Goal: Task Accomplishment & Management: Complete application form

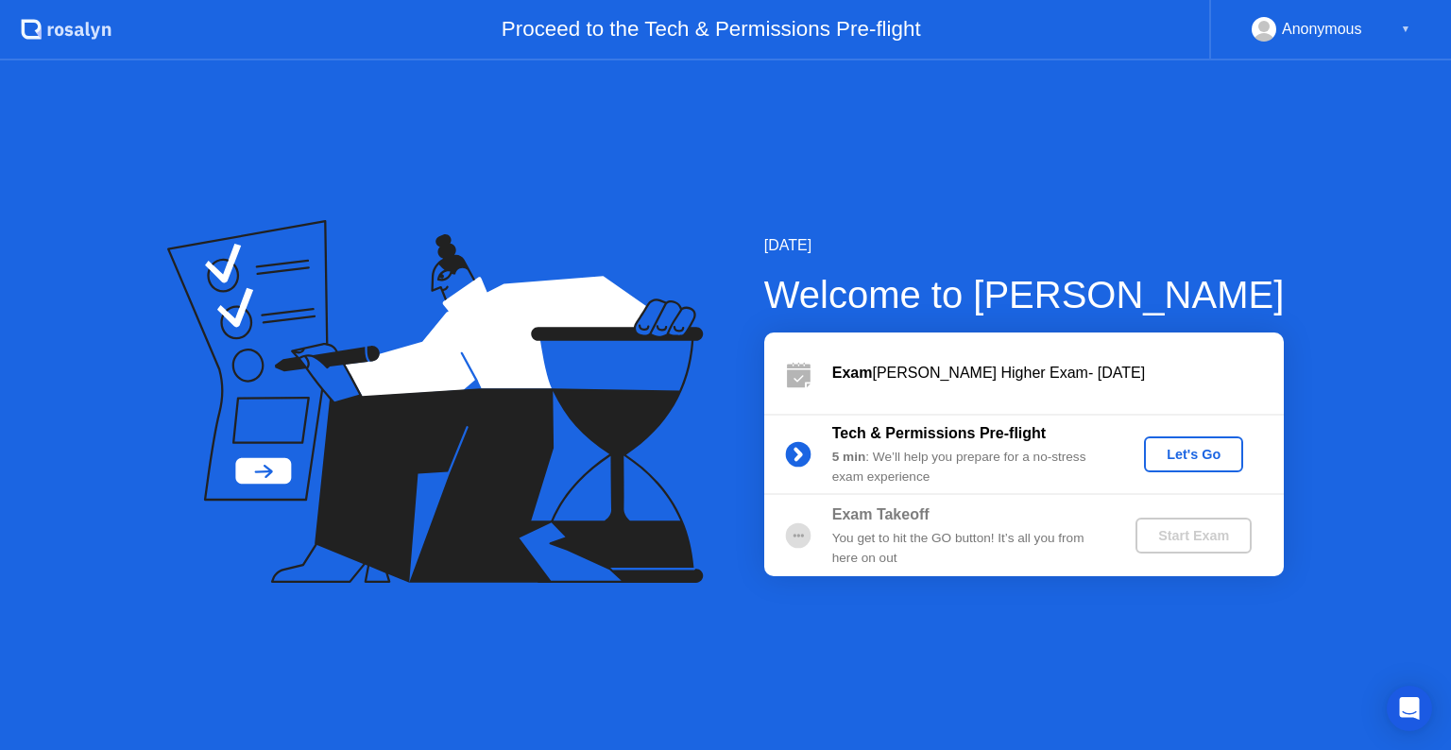
click at [1189, 453] on div "Let's Go" at bounding box center [1194, 454] width 84 height 15
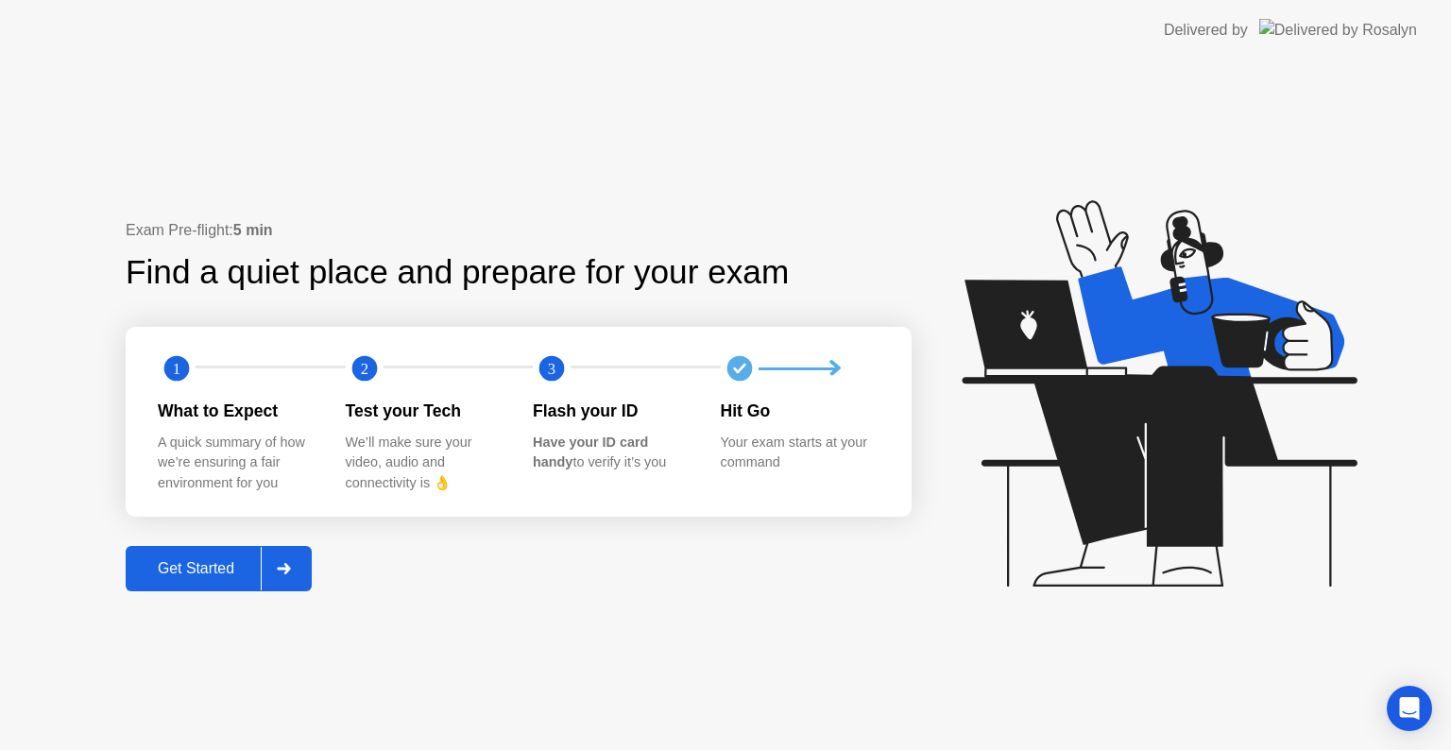
click at [200, 582] on button "Get Started" at bounding box center [219, 568] width 186 height 45
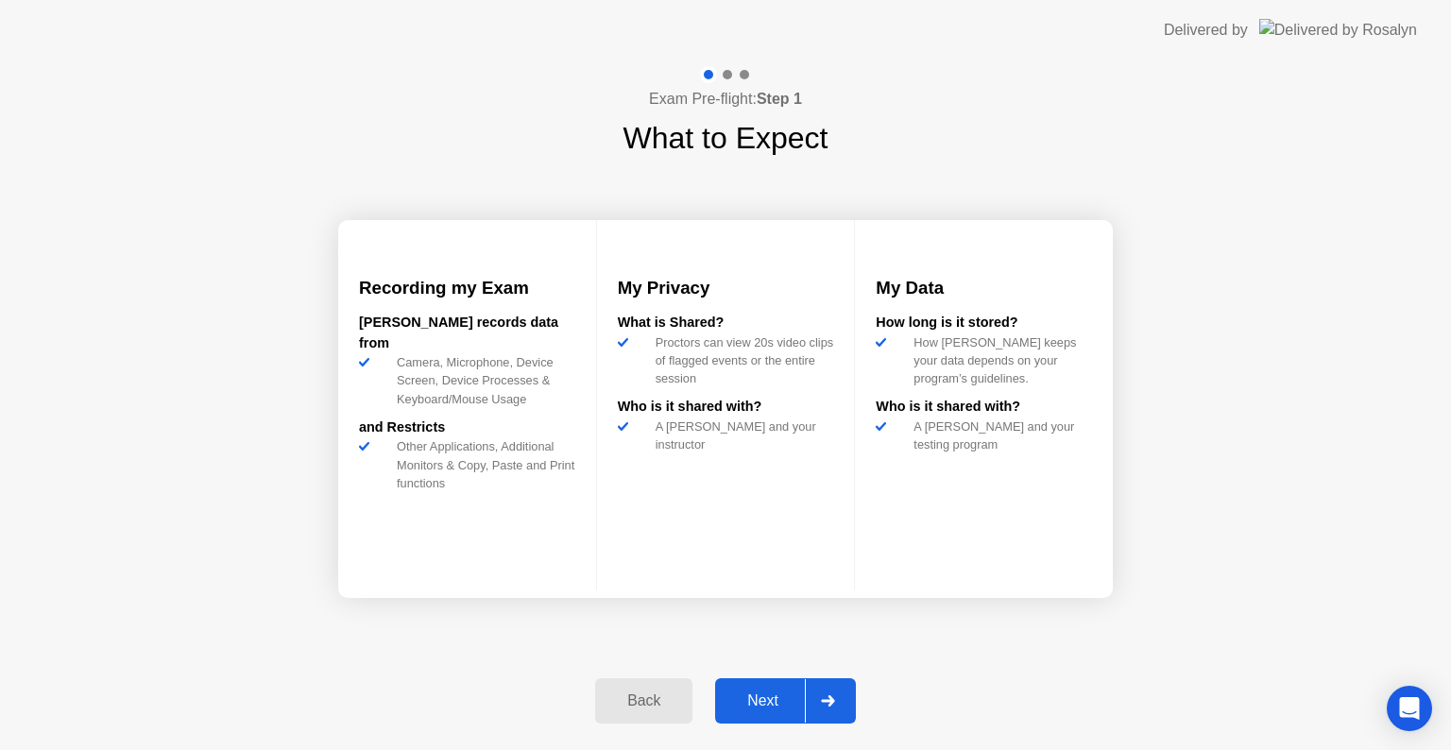
click at [747, 693] on div "Next" at bounding box center [763, 701] width 84 height 17
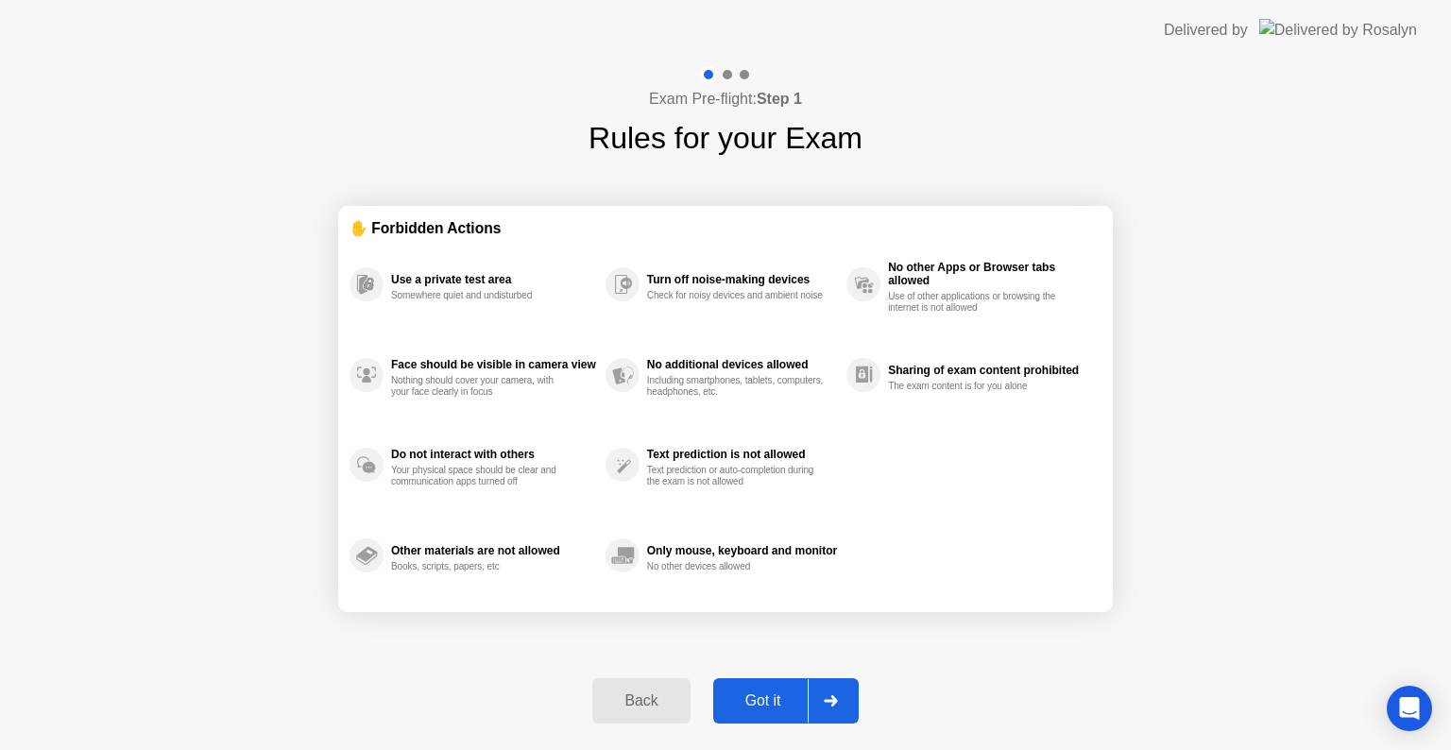
click at [771, 703] on div "Got it" at bounding box center [763, 701] width 89 height 17
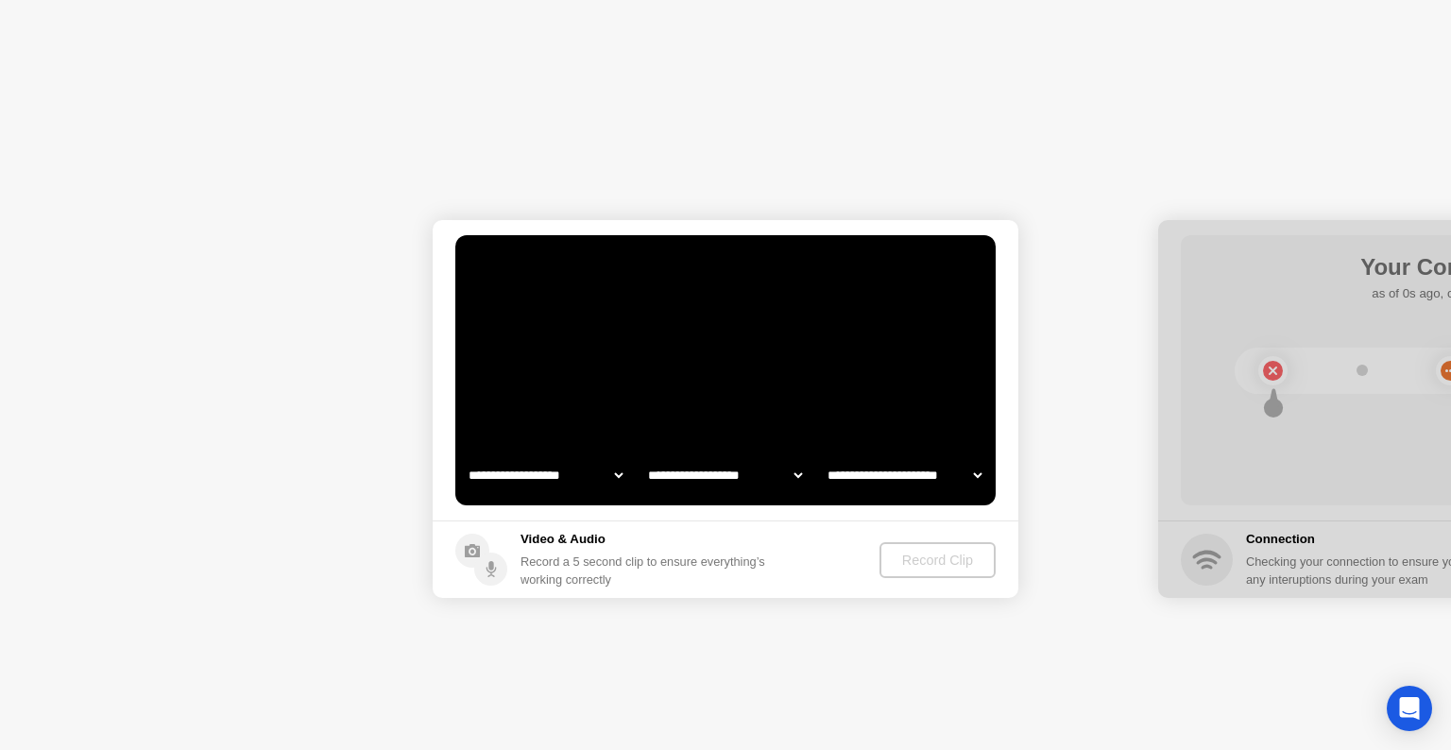
select select "**********"
select select "*******"
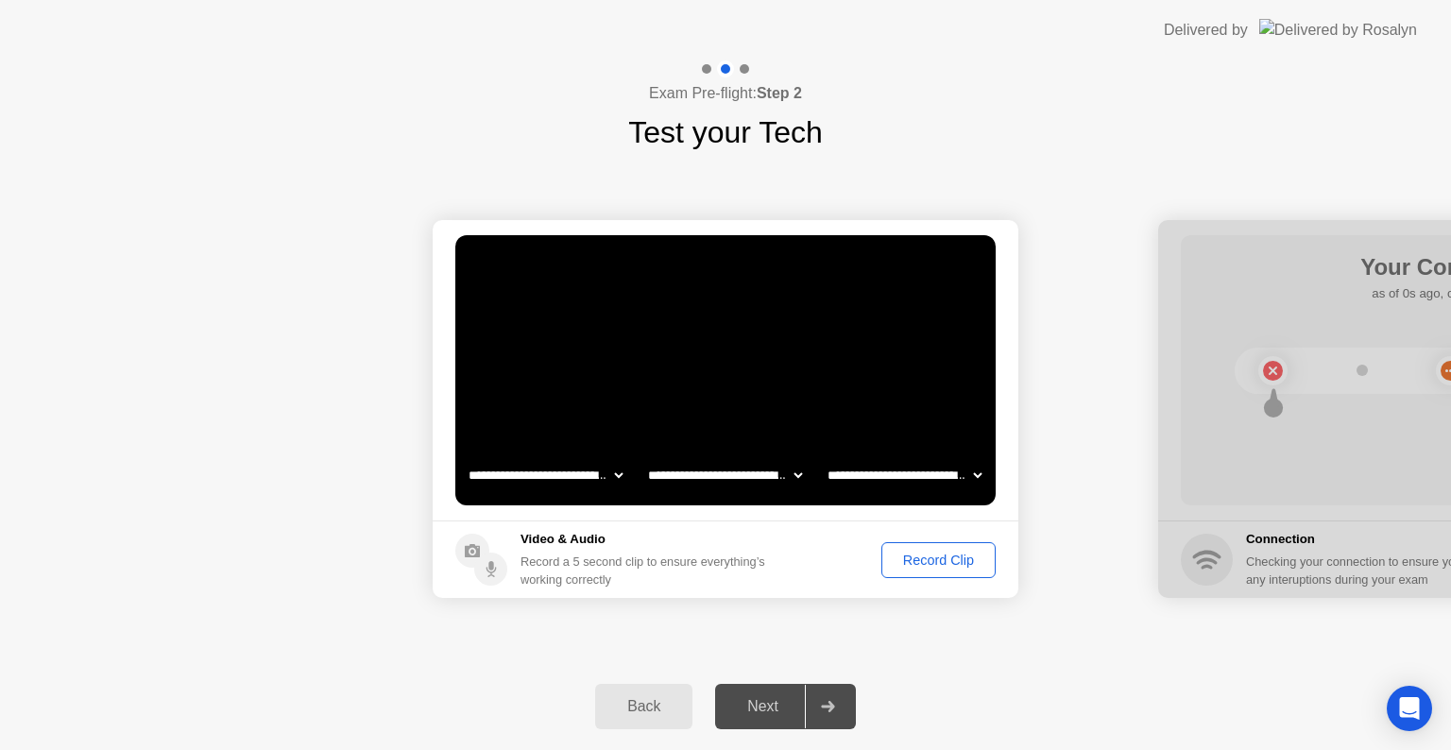
click at [938, 565] on div "Record Clip" at bounding box center [938, 560] width 101 height 15
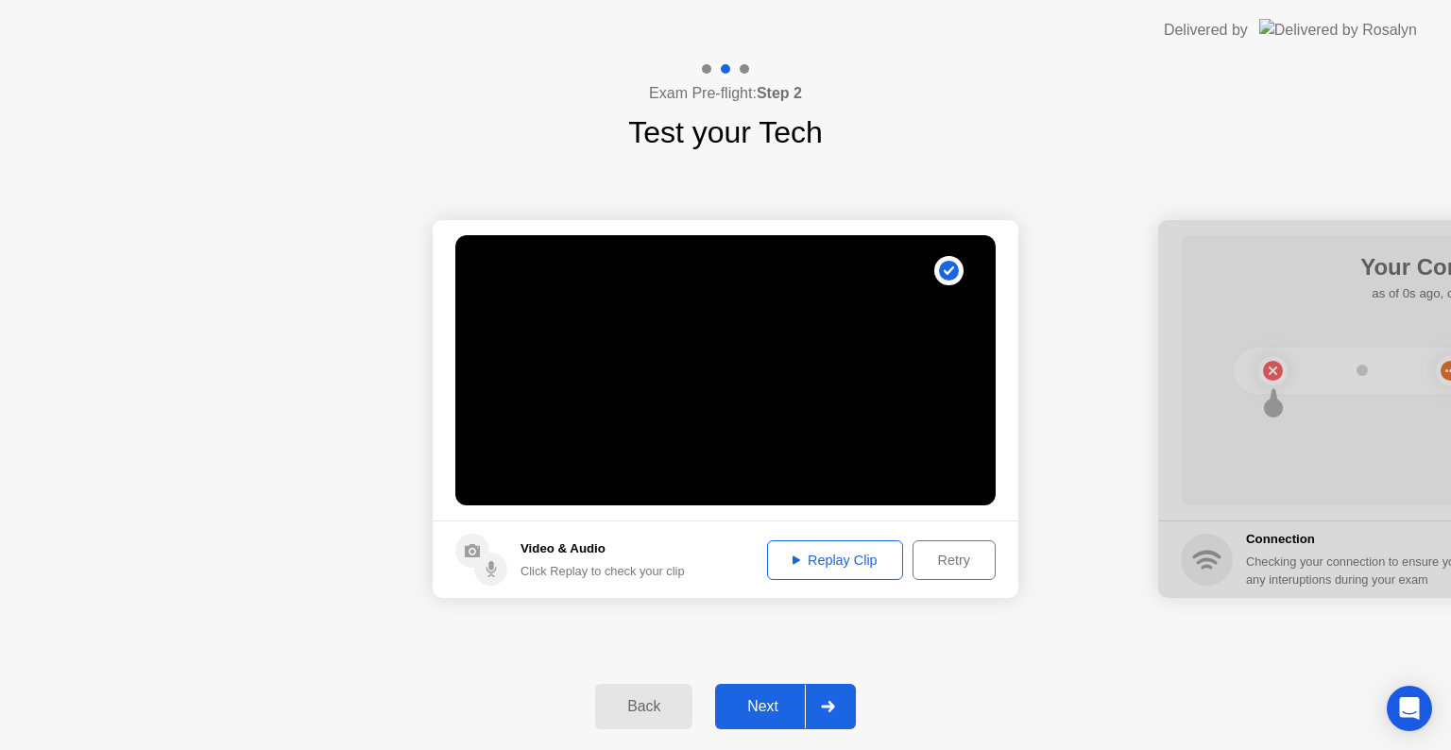
click at [770, 714] on div "Next" at bounding box center [763, 706] width 84 height 17
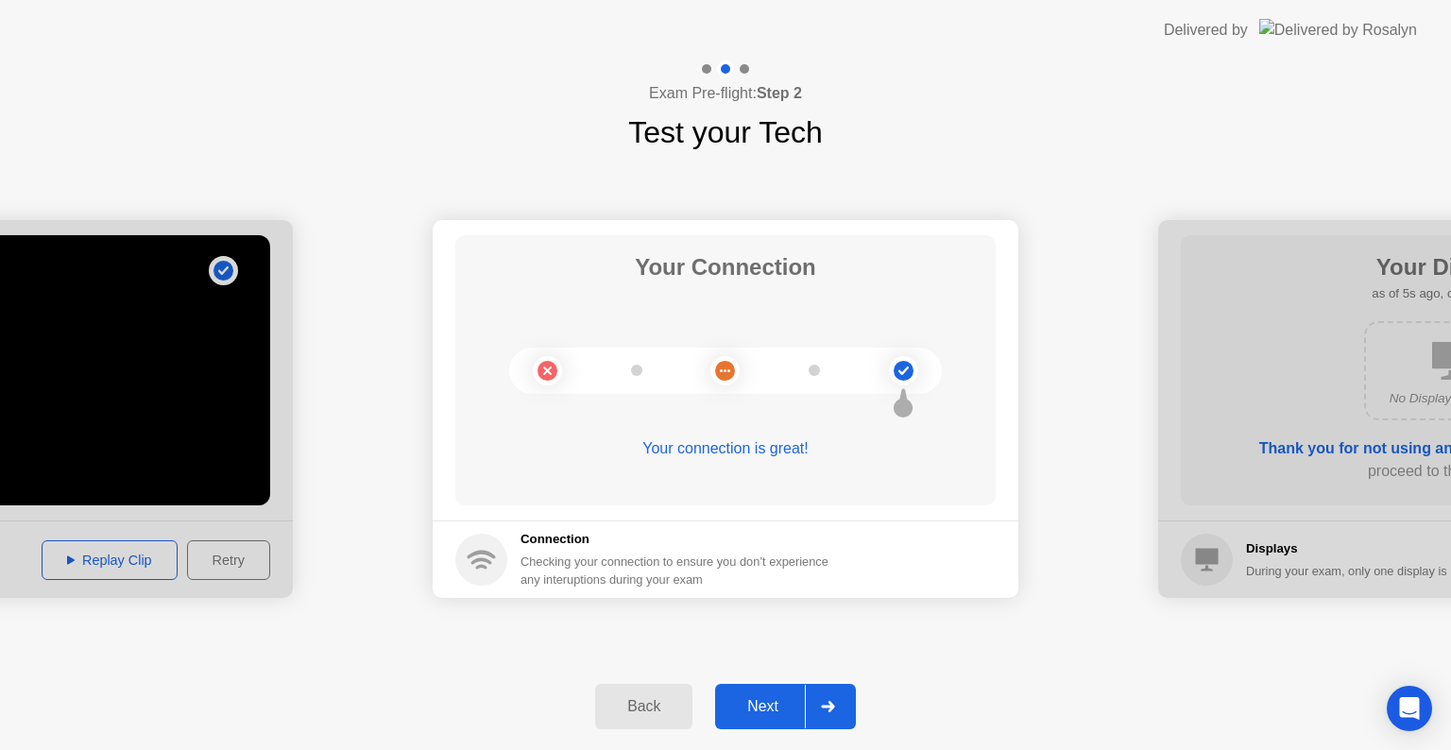
click at [773, 714] on div "Next" at bounding box center [763, 706] width 84 height 17
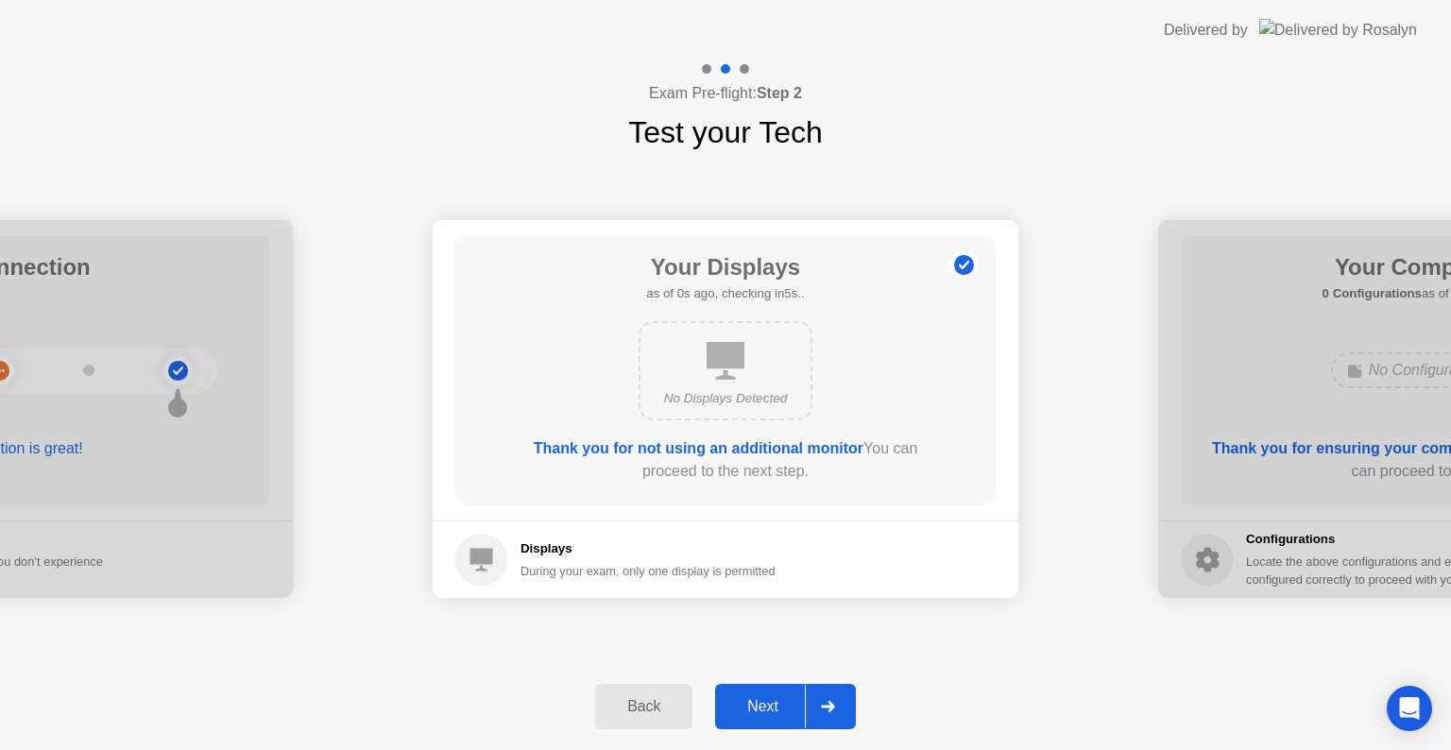
click at [785, 705] on div "Next" at bounding box center [763, 706] width 84 height 17
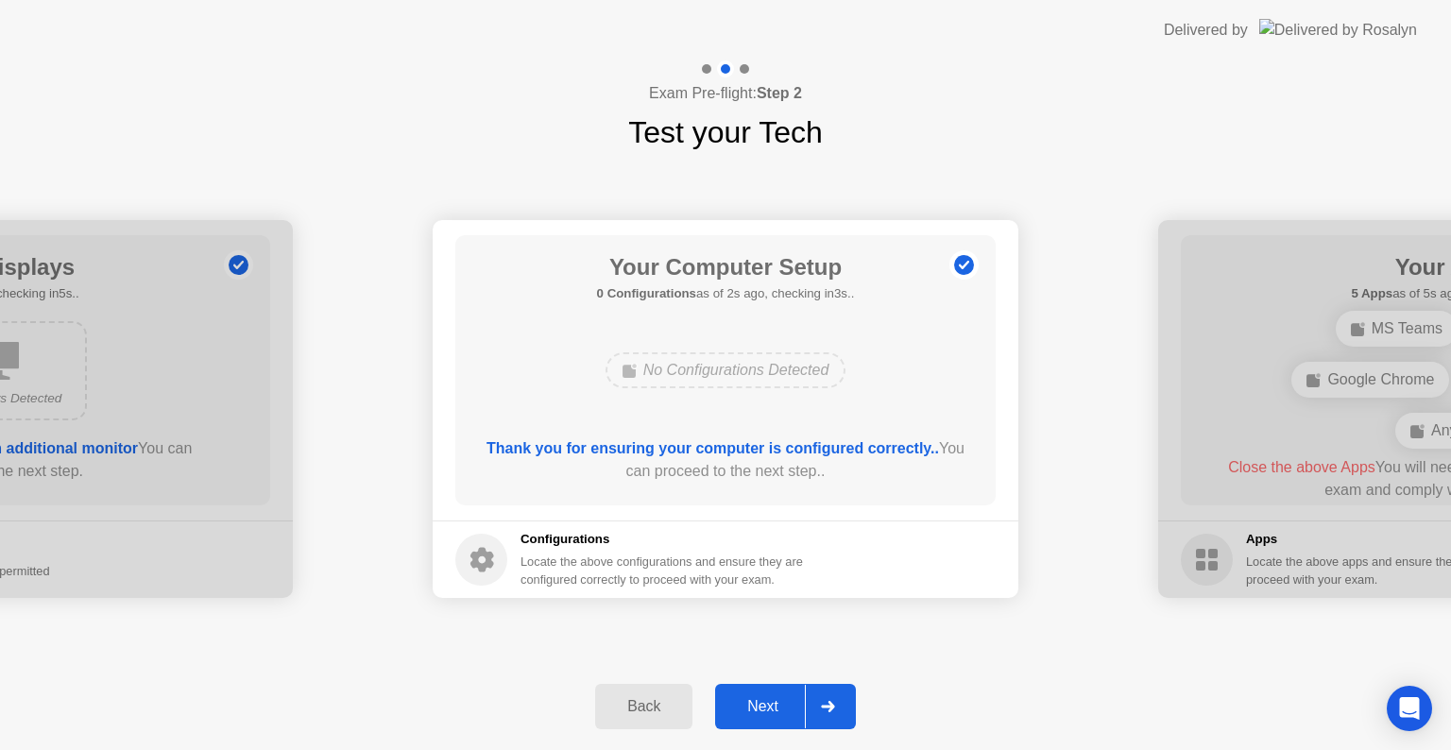
click at [785, 705] on div "Next" at bounding box center [763, 706] width 84 height 17
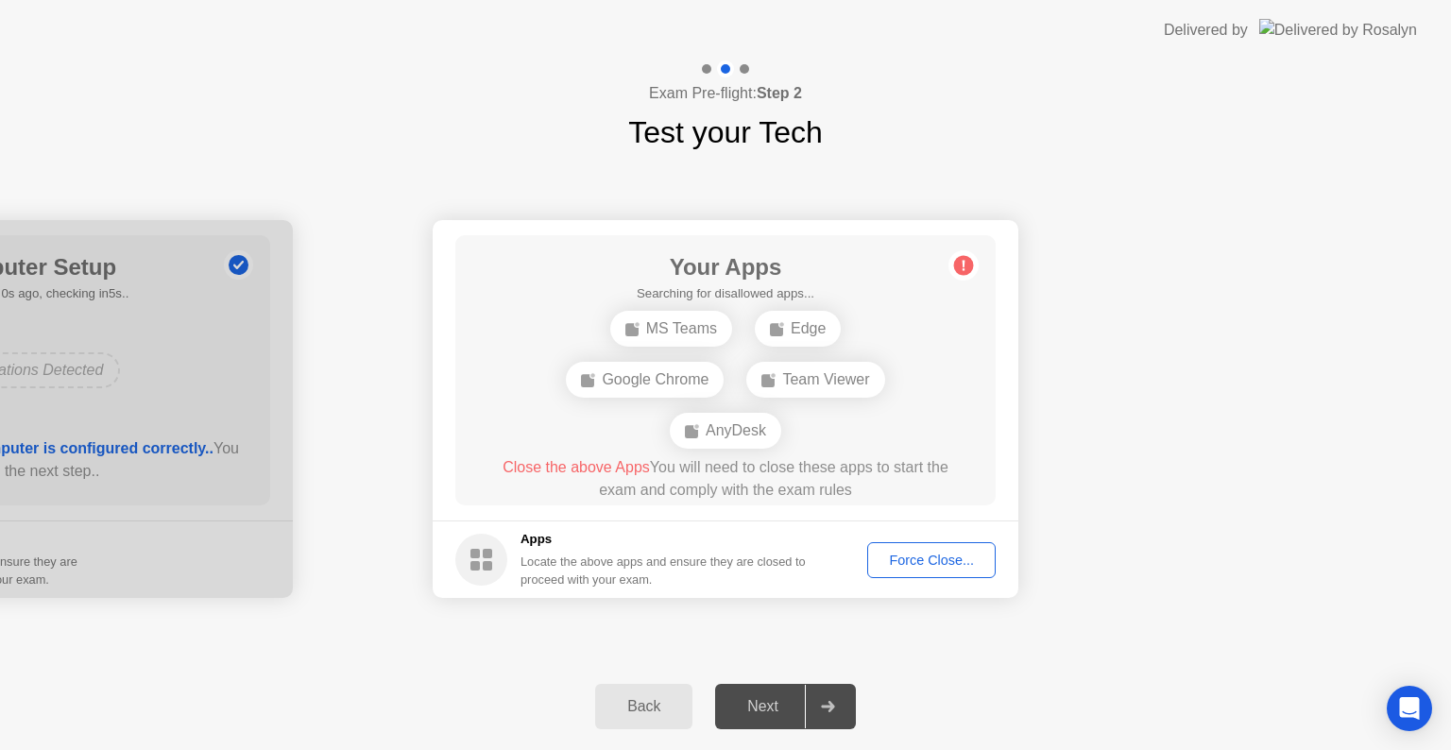
click at [903, 563] on div "Force Close..." at bounding box center [931, 560] width 115 height 15
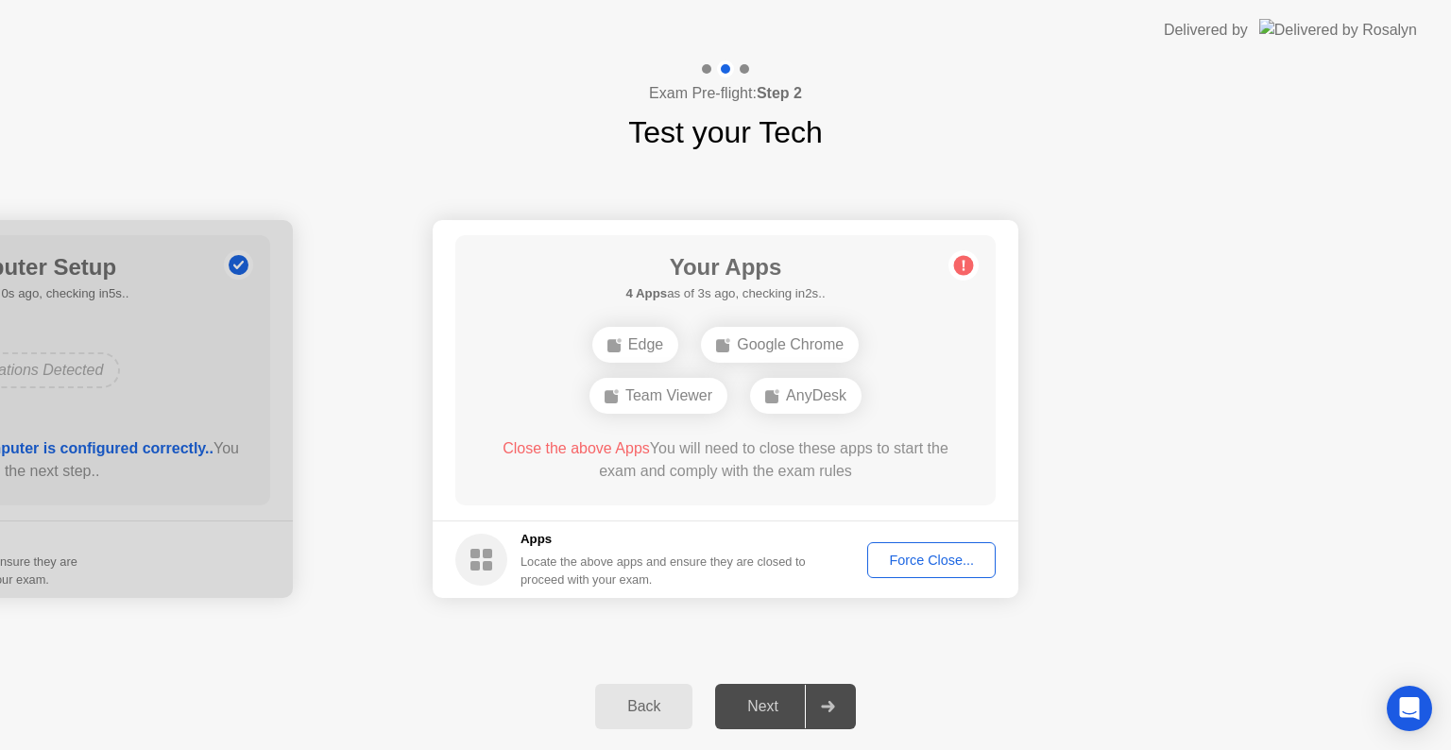
click at [512, 555] on div "Apps Locate the above apps and ensure they are closed to proceed with your exam." at bounding box center [630, 559] width 351 height 59
click at [667, 397] on div "Team Viewer" at bounding box center [659, 396] width 138 height 36
click at [639, 330] on div "Edge" at bounding box center [635, 345] width 86 height 36
click at [953, 556] on div "Force Close..." at bounding box center [931, 560] width 115 height 15
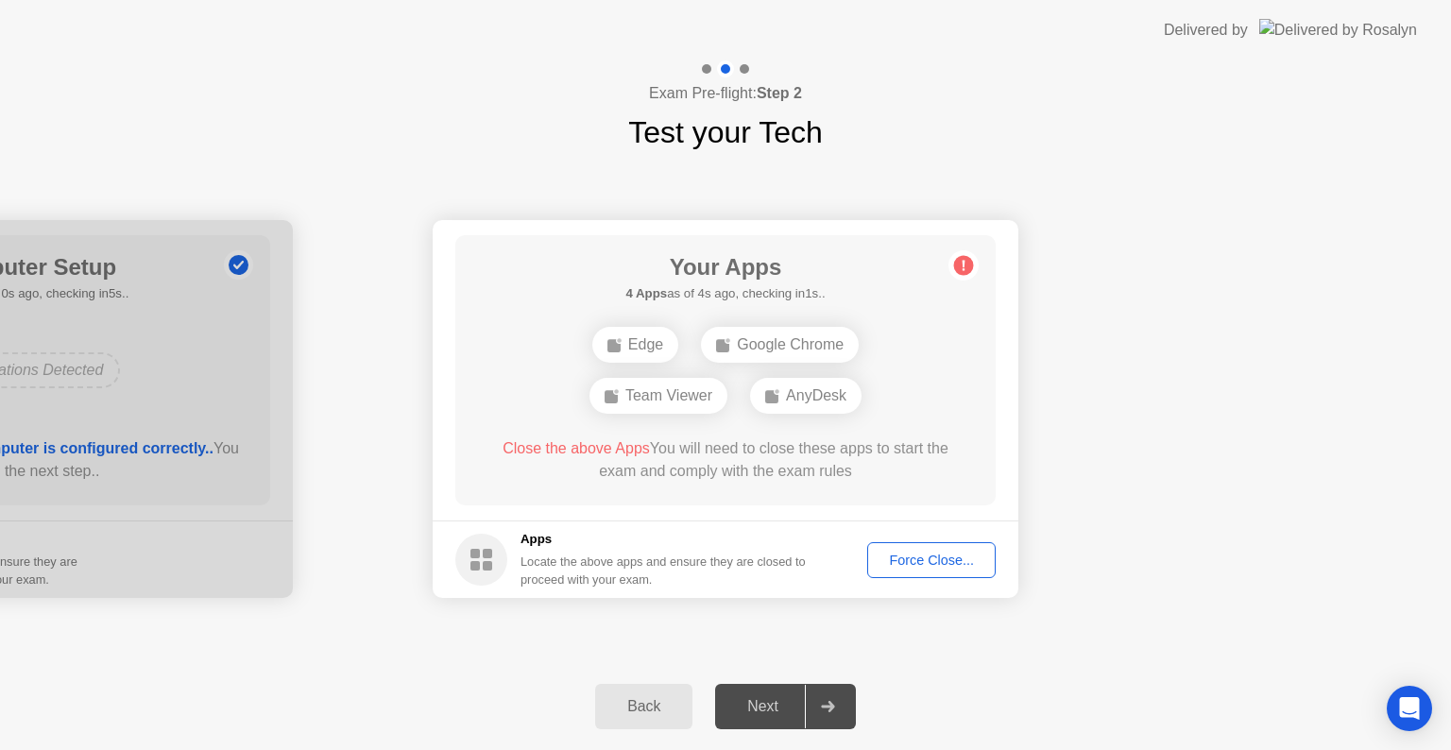
click at [958, 567] on div "Force Close..." at bounding box center [931, 560] width 115 height 15
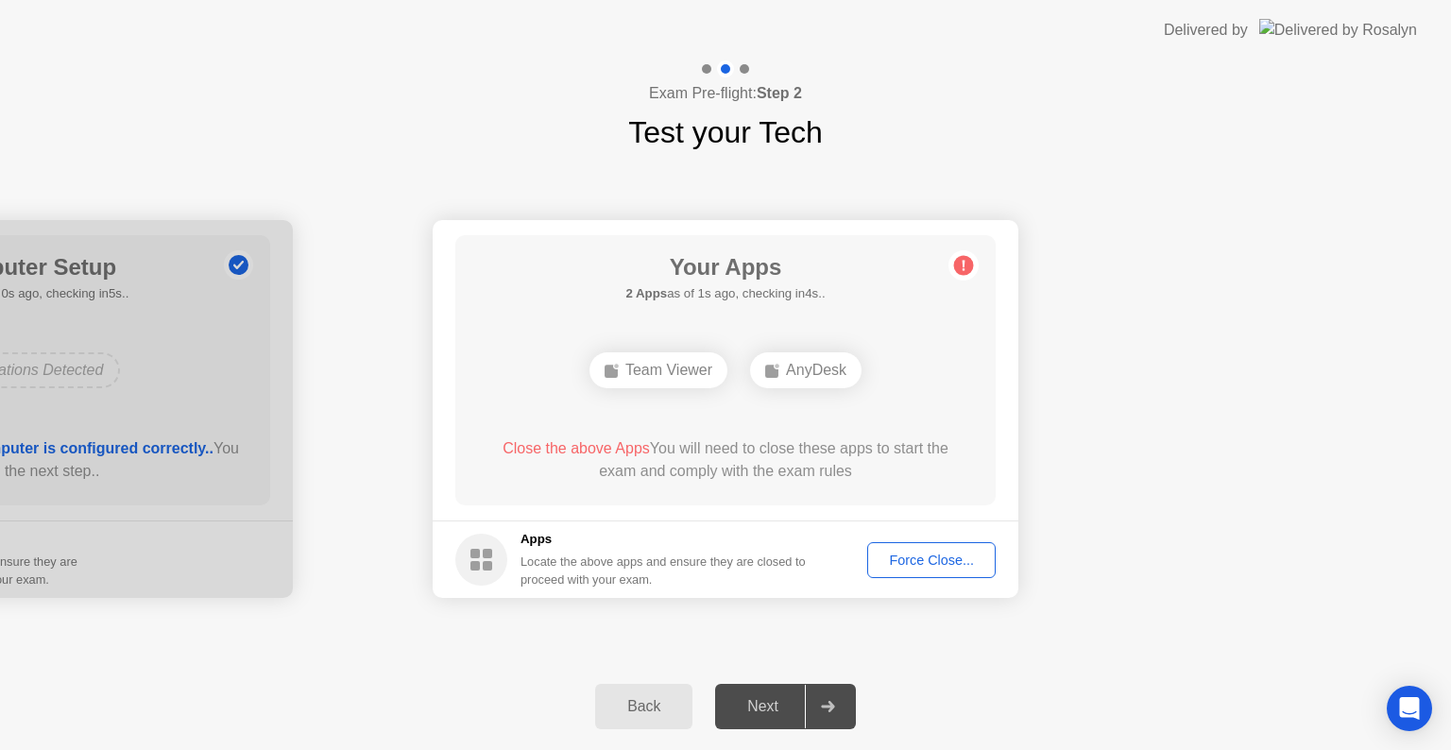
click at [956, 568] on div "Force Close..." at bounding box center [931, 560] width 115 height 15
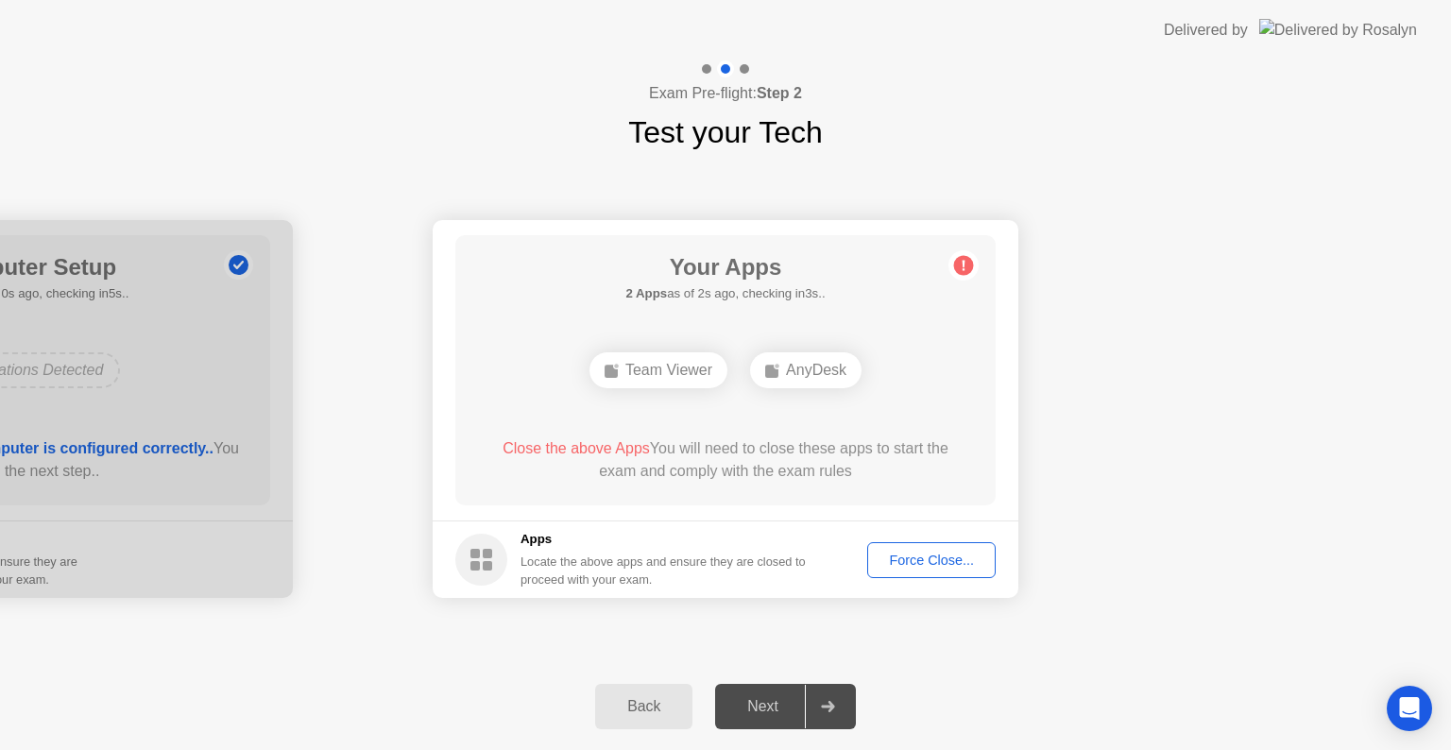
click at [786, 701] on div "Next" at bounding box center [763, 706] width 84 height 17
click at [785, 699] on div "Next" at bounding box center [763, 706] width 84 height 17
click at [784, 699] on div "Next" at bounding box center [763, 706] width 84 height 17
click at [783, 699] on div "Next" at bounding box center [763, 706] width 84 height 17
click at [783, 698] on div "Next" at bounding box center [763, 706] width 84 height 17
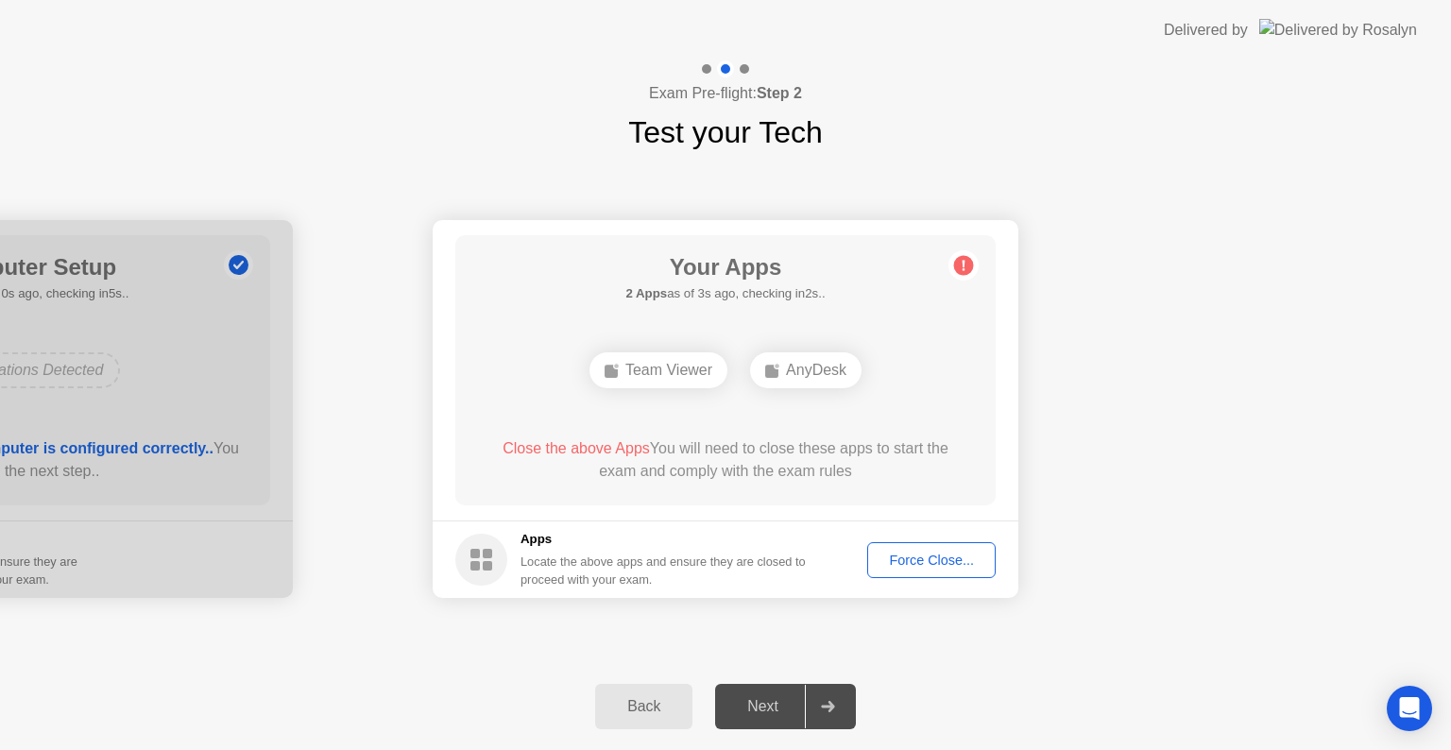
click at [174, 534] on div at bounding box center [0, 409] width 586 height 378
click at [643, 698] on div "Back" at bounding box center [644, 706] width 86 height 17
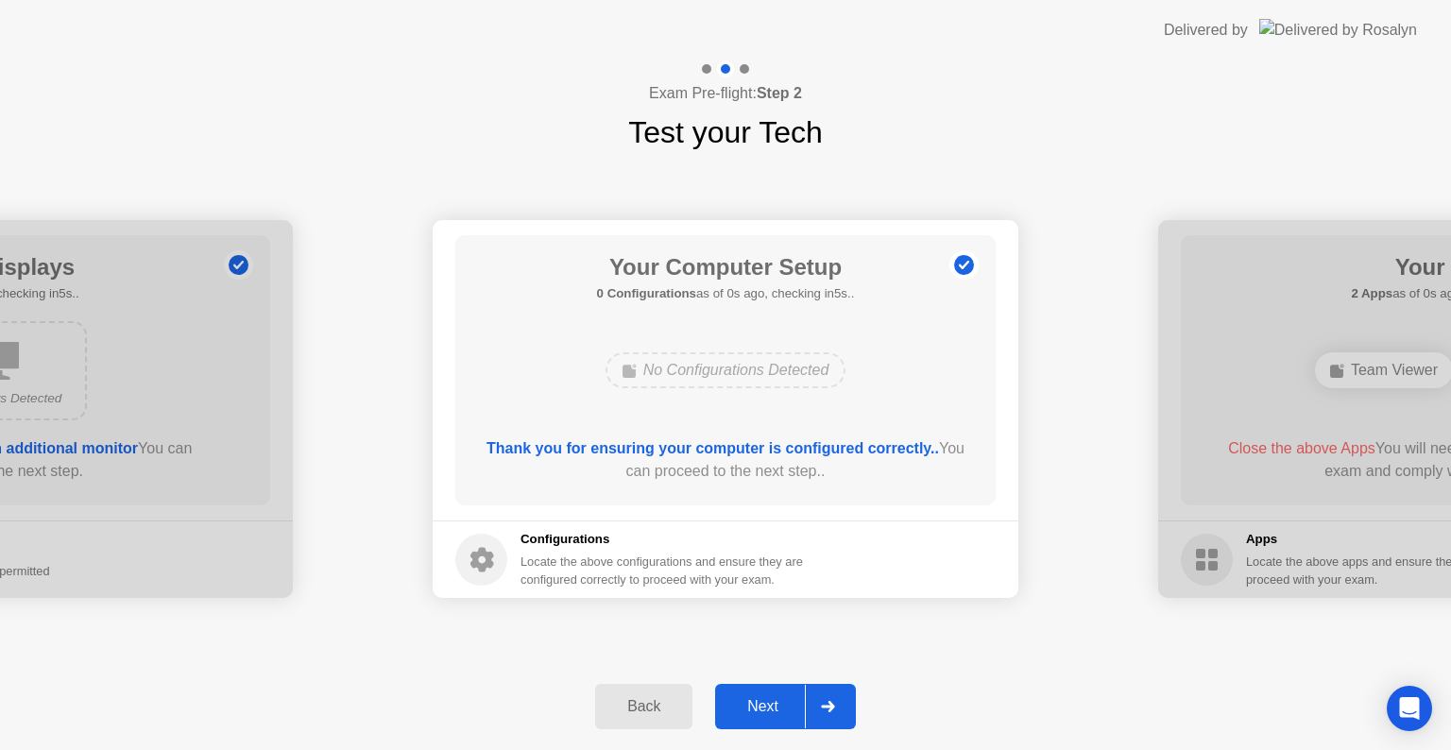
click at [790, 703] on div "Next" at bounding box center [763, 706] width 84 height 17
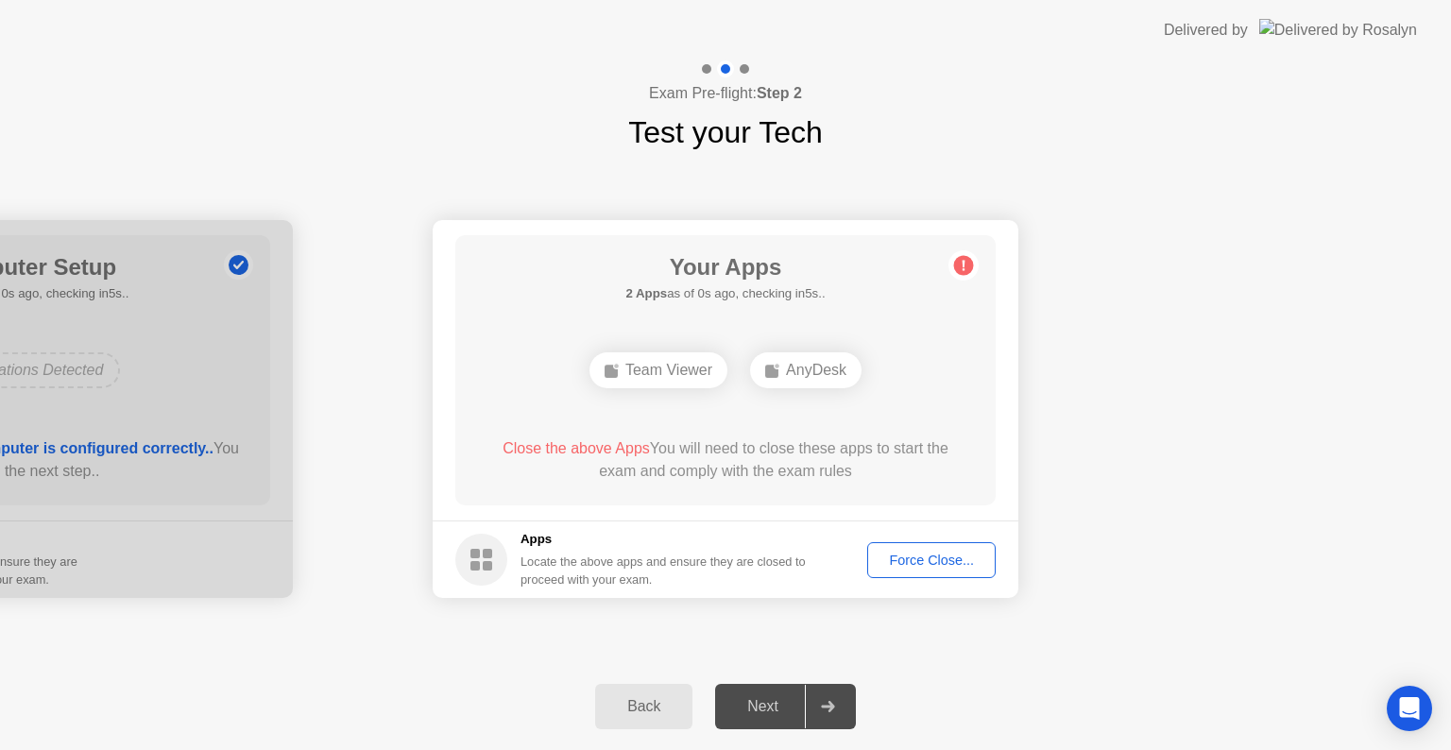
click at [967, 265] on circle at bounding box center [964, 266] width 20 height 20
click at [966, 265] on circle at bounding box center [964, 266] width 20 height 20
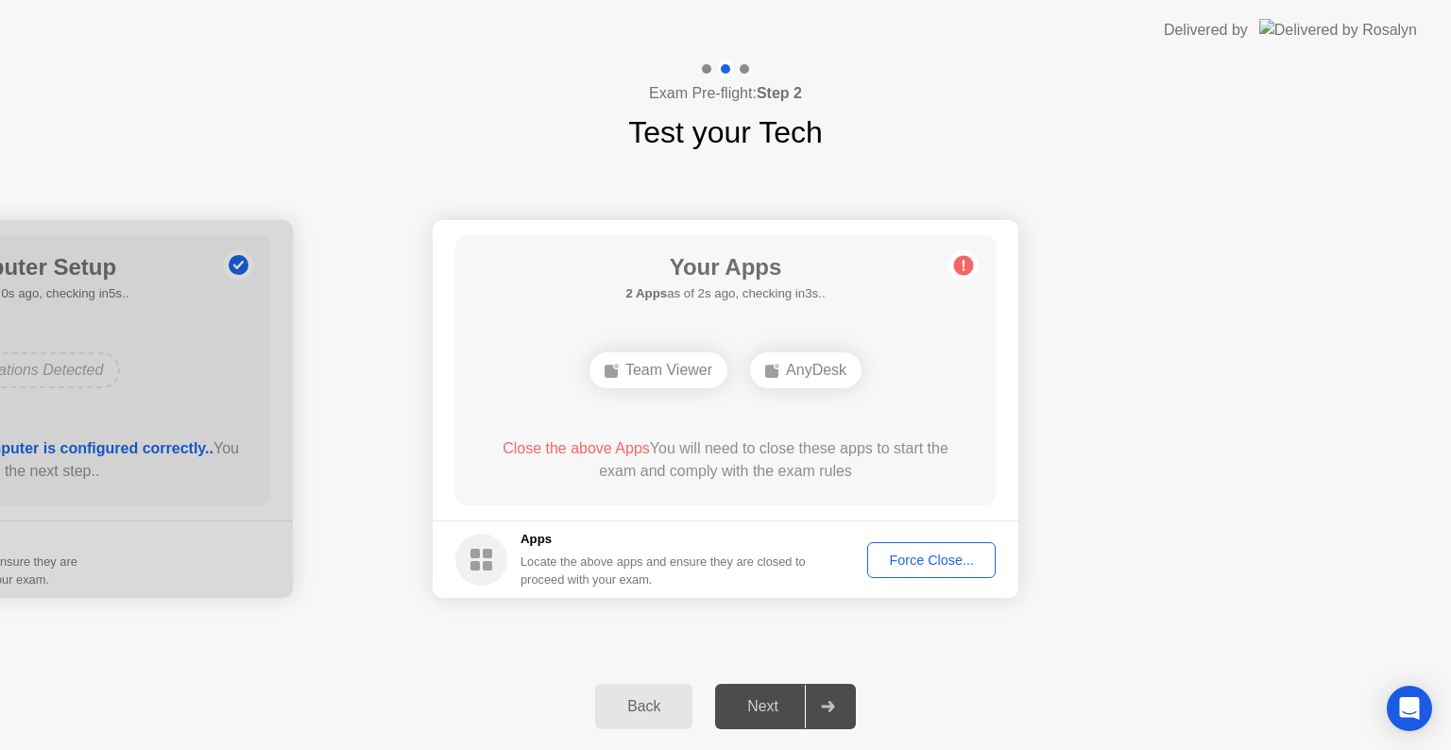
click at [641, 380] on div "Team Viewer" at bounding box center [659, 370] width 138 height 36
click at [641, 379] on div "Team Viewer" at bounding box center [659, 370] width 138 height 36
click at [1402, 712] on icon "Open Intercom Messenger" at bounding box center [1409, 708] width 22 height 25
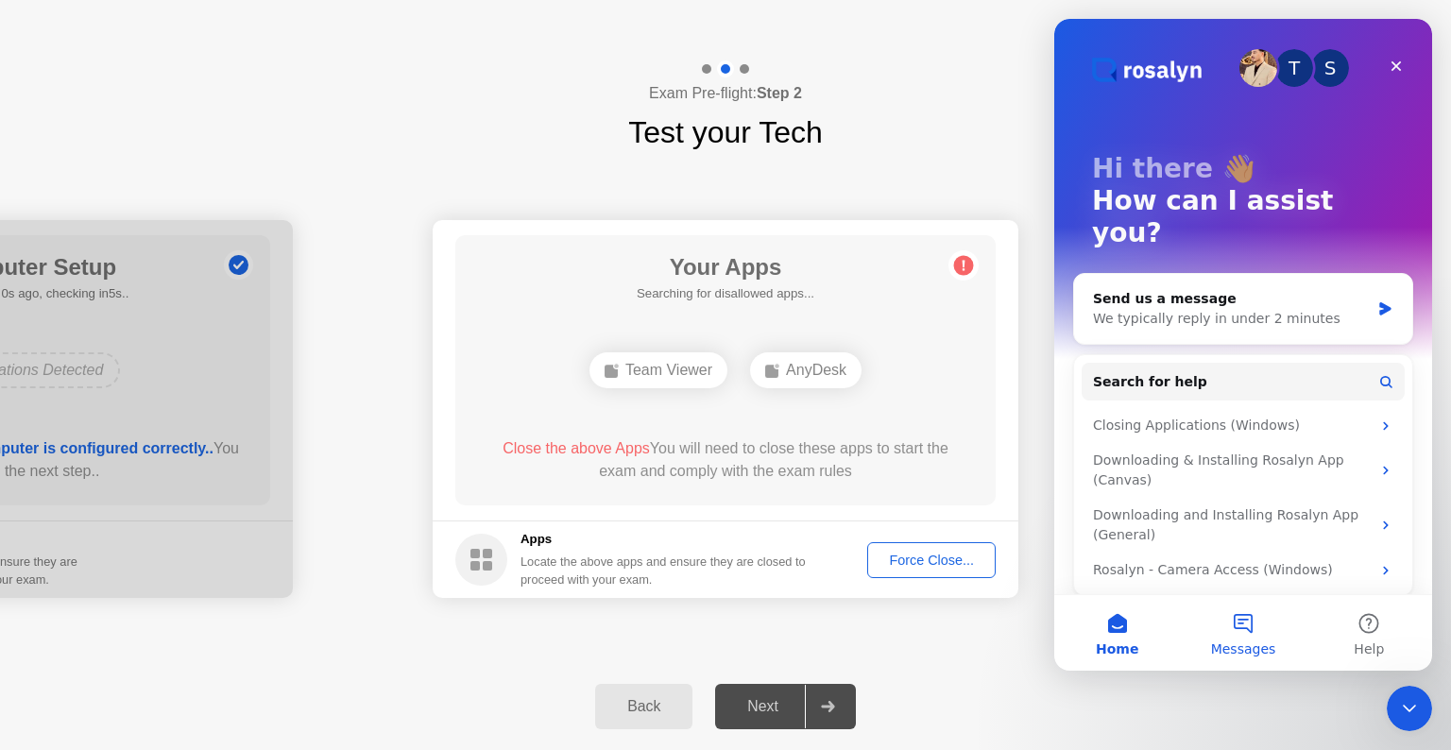
click at [1250, 608] on button "Messages" at bounding box center [1243, 633] width 126 height 76
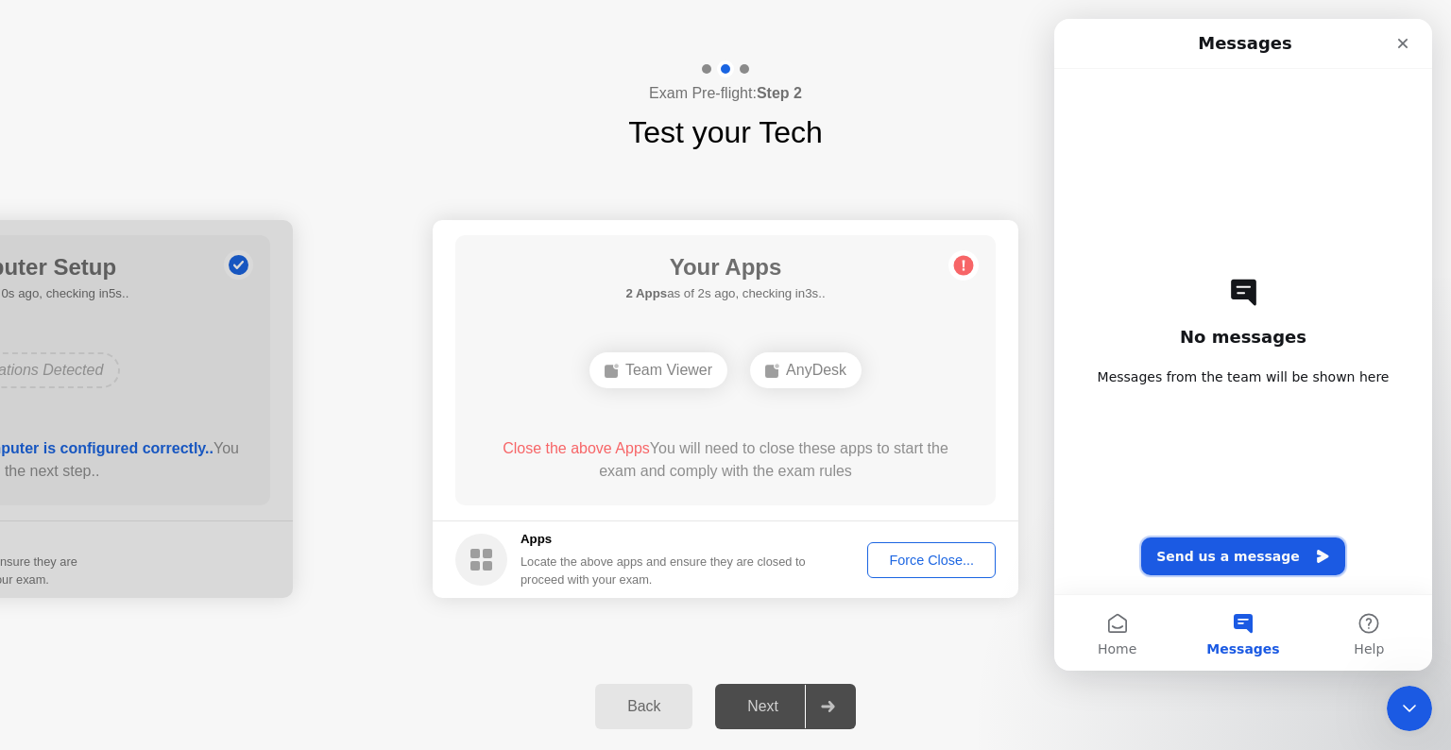
click at [1249, 555] on button "Send us a message" at bounding box center [1243, 557] width 204 height 38
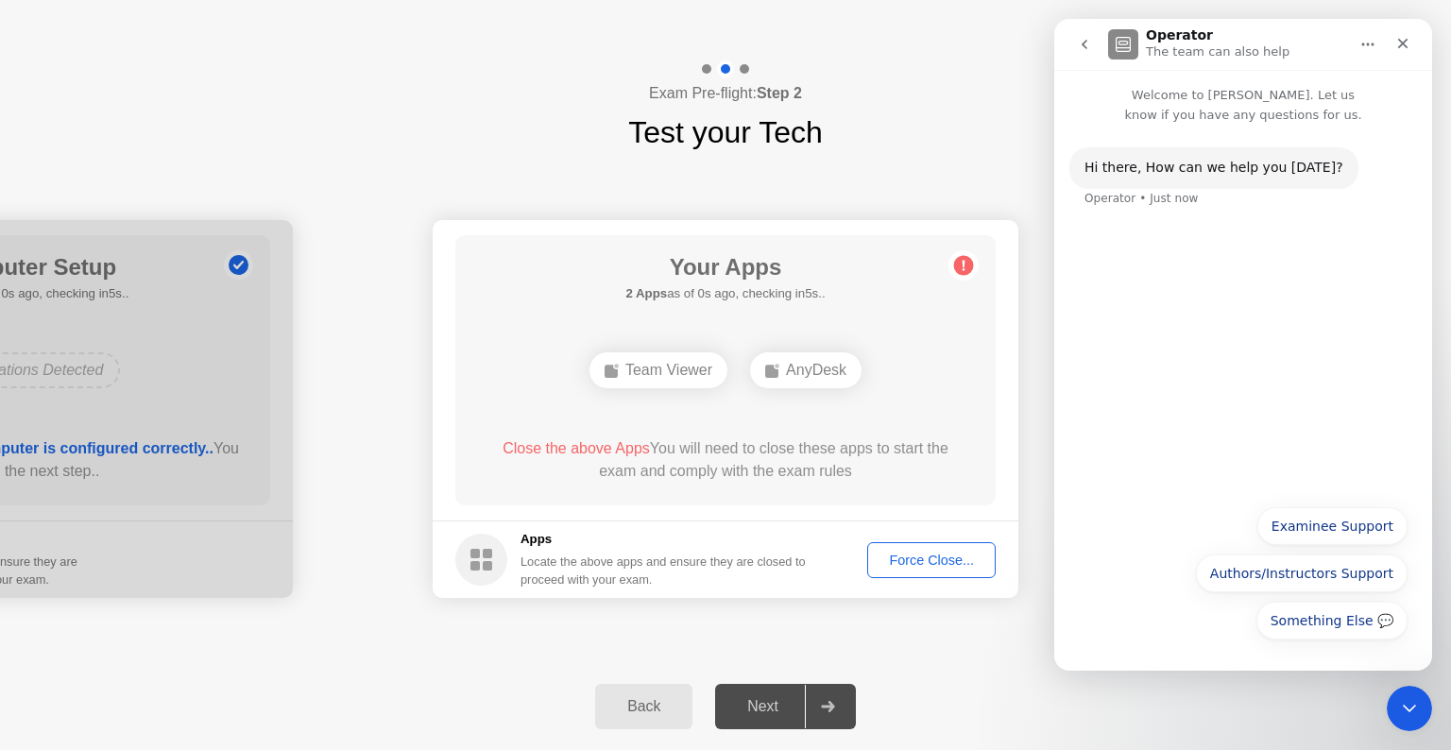
click at [1247, 323] on div "Hi ​there, How can we help you [DATE]? Operator • Just now" at bounding box center [1243, 310] width 378 height 370
click at [1334, 523] on button "Examinee Support" at bounding box center [1332, 526] width 150 height 38
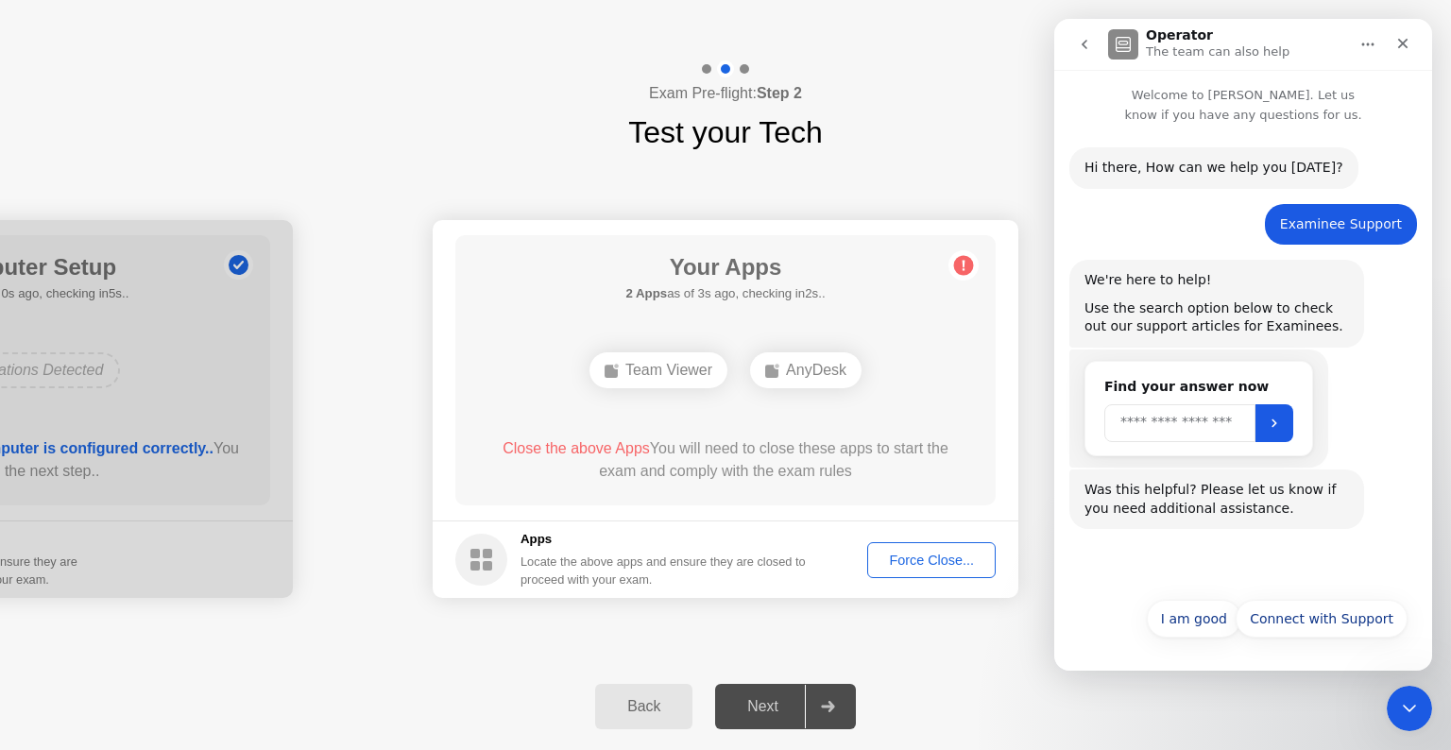
click at [1202, 427] on input "Search" at bounding box center [1179, 423] width 151 height 38
type input "**********"
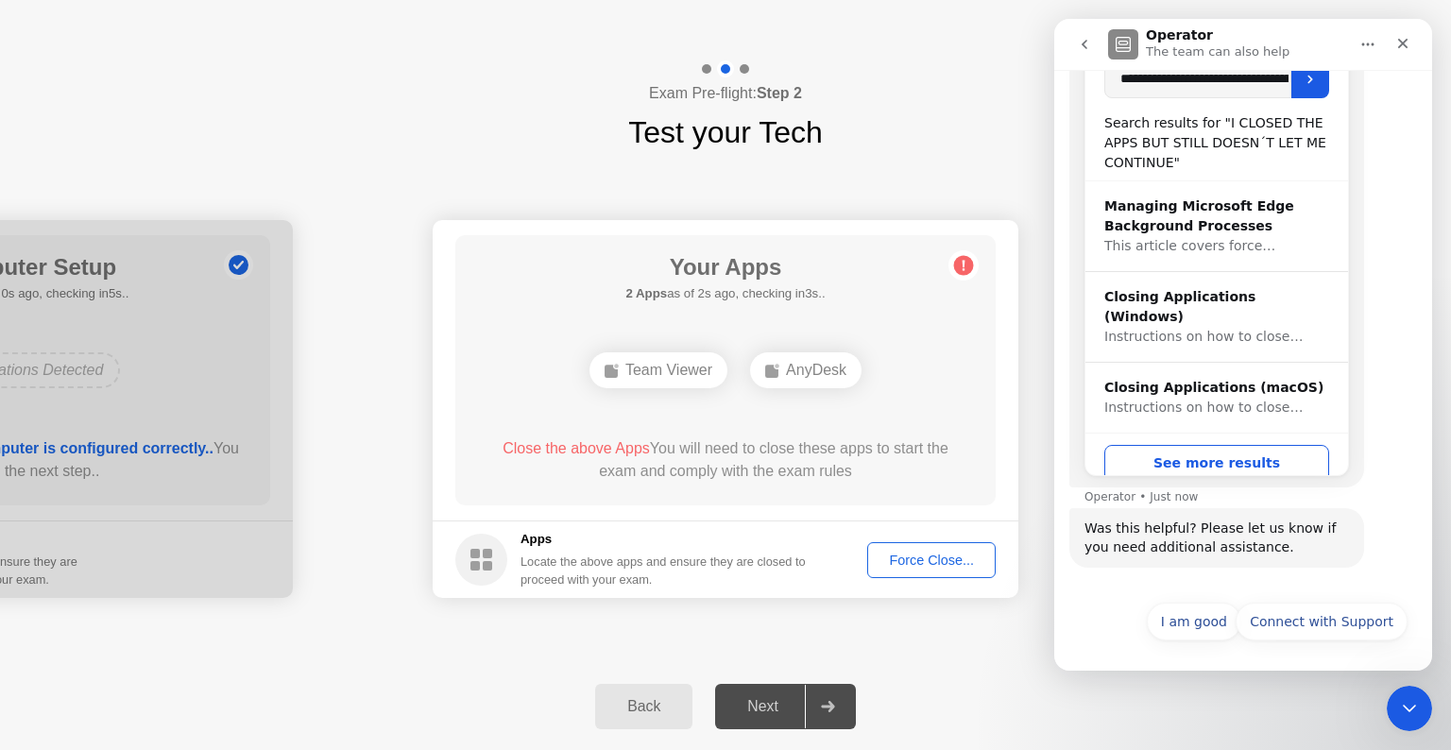
scroll to position [347, 0]
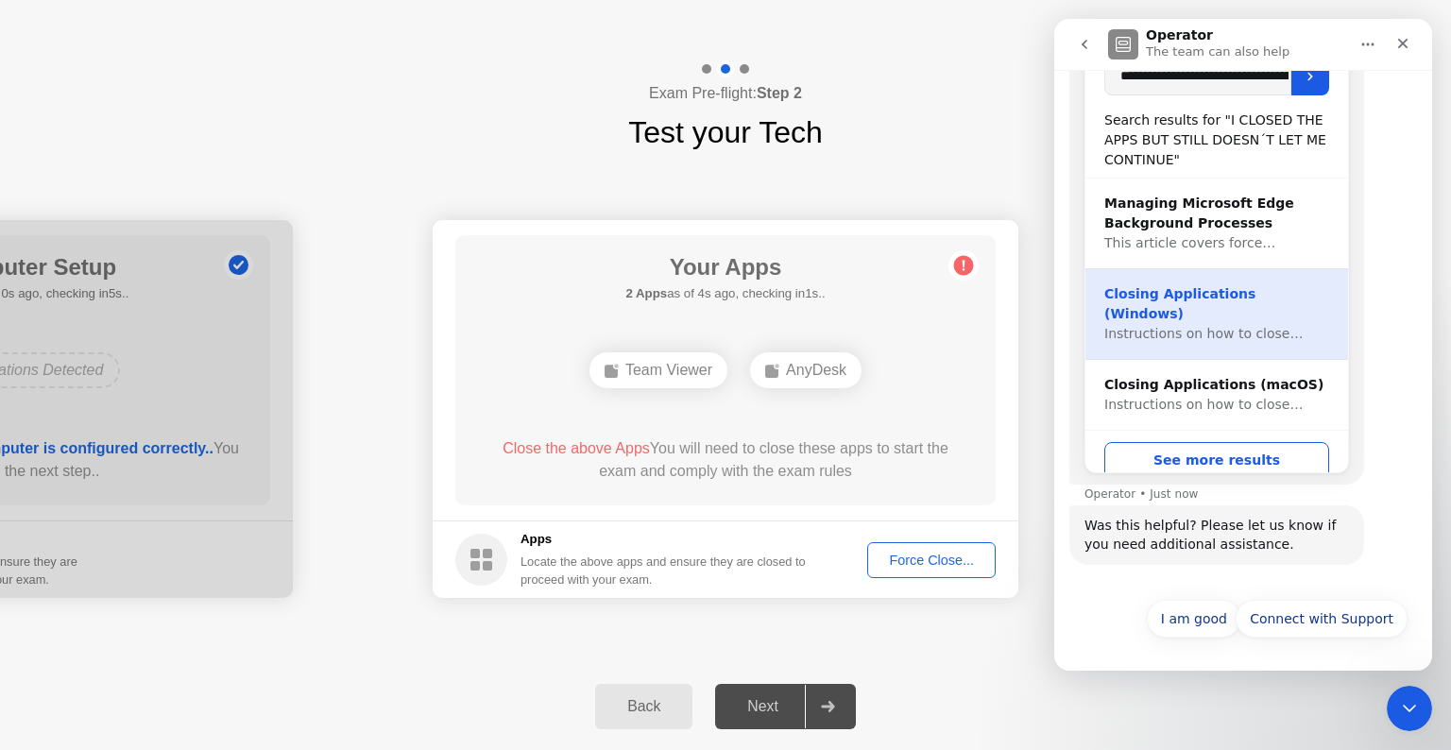
click at [1243, 326] on span "Instructions on how to close…" at bounding box center [1203, 333] width 198 height 15
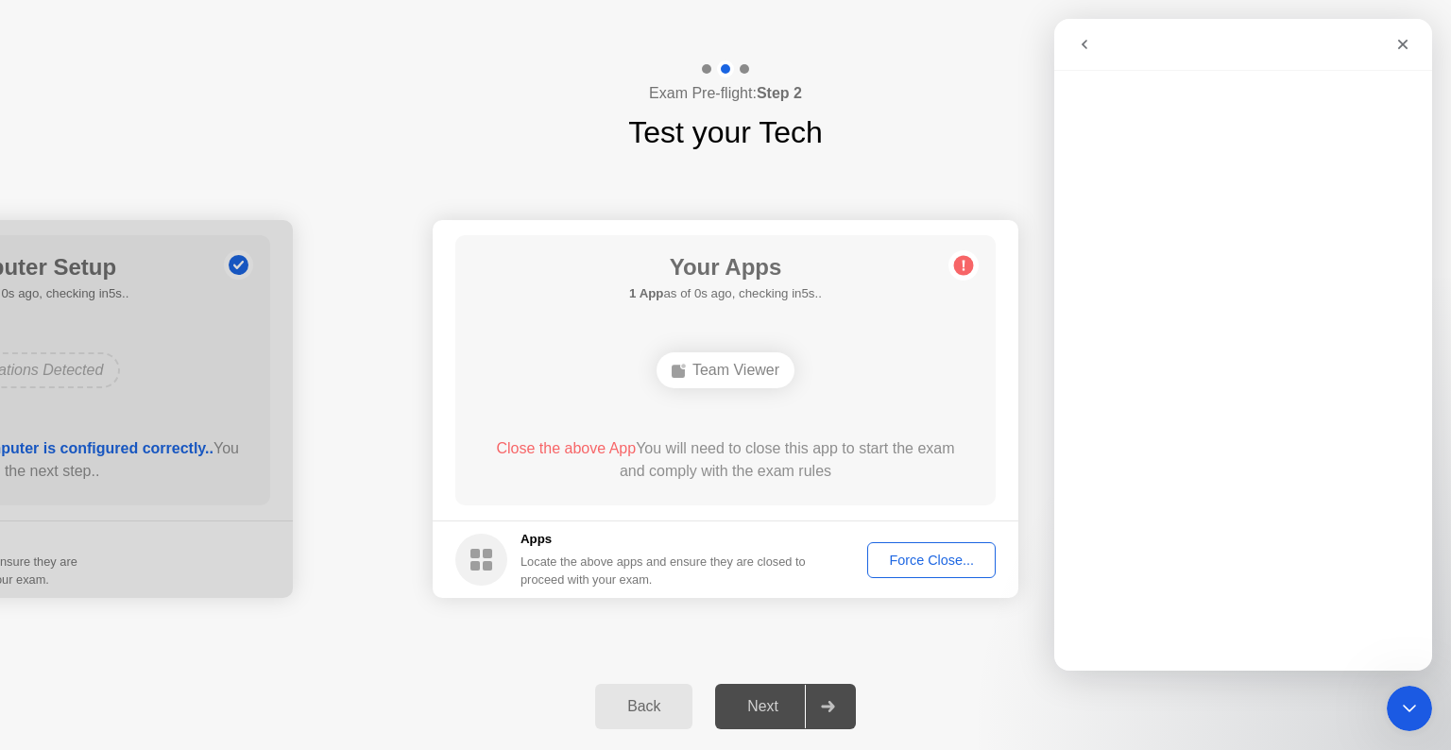
click at [1035, 3] on header "Delivered by" at bounding box center [725, 30] width 1451 height 60
click at [949, 565] on div "Force Close..." at bounding box center [931, 560] width 115 height 15
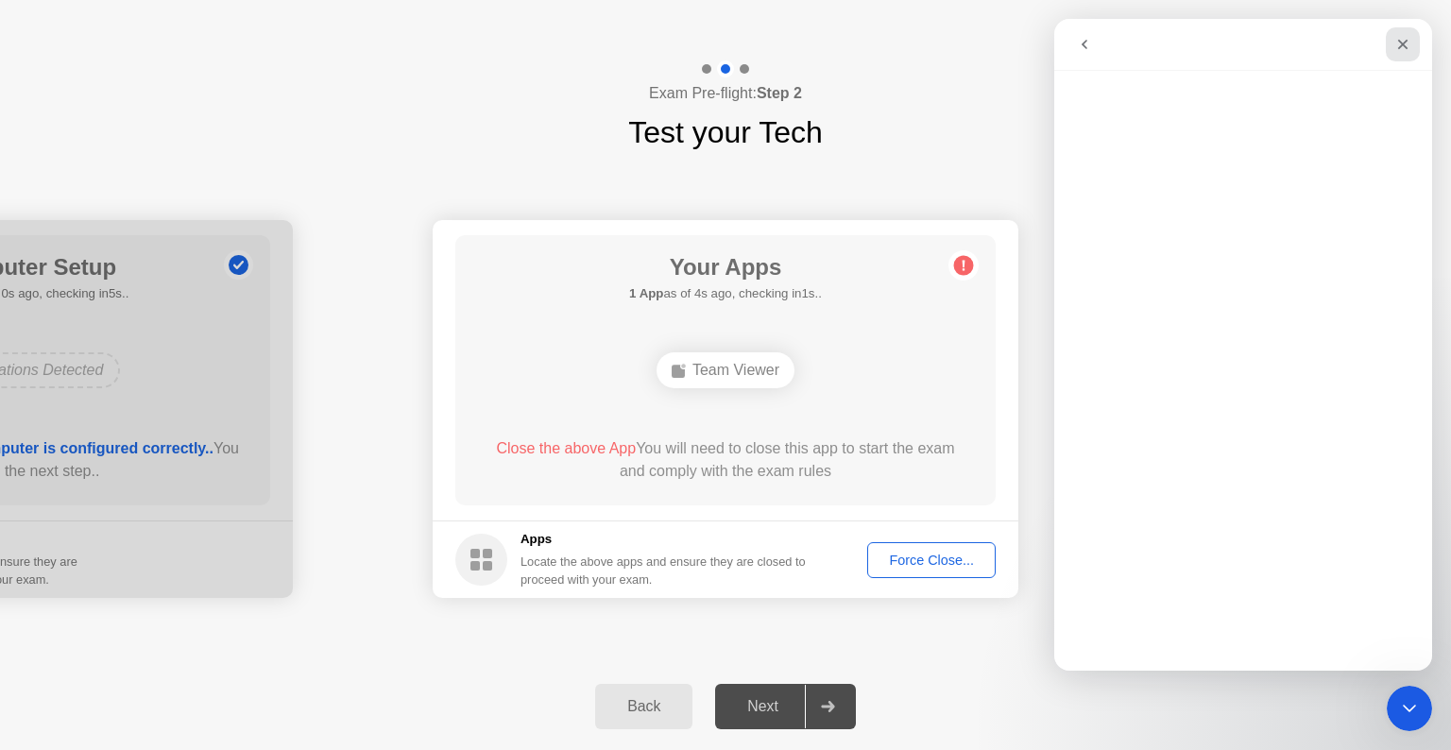
click at [1411, 37] on div "Close" at bounding box center [1403, 44] width 34 height 34
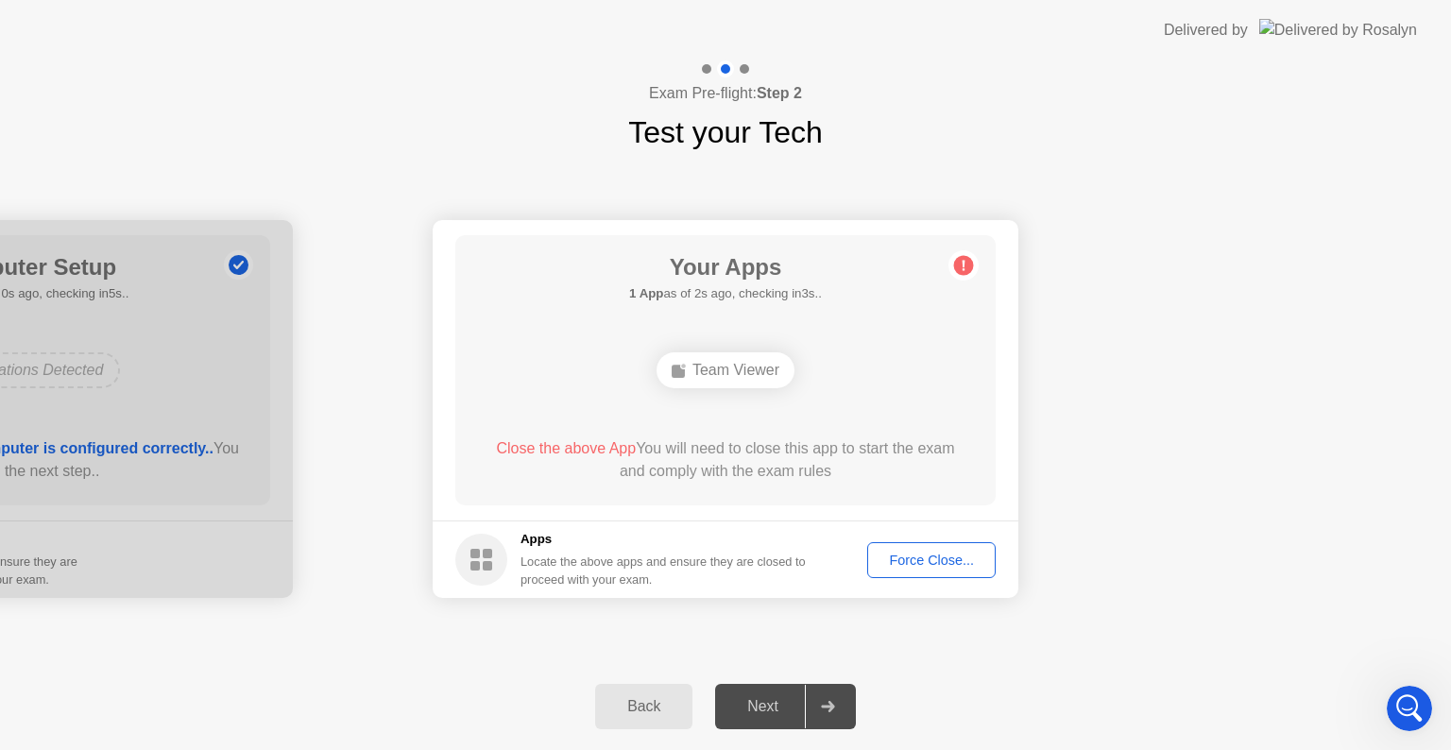
click at [923, 571] on button "Force Close..." at bounding box center [931, 560] width 128 height 36
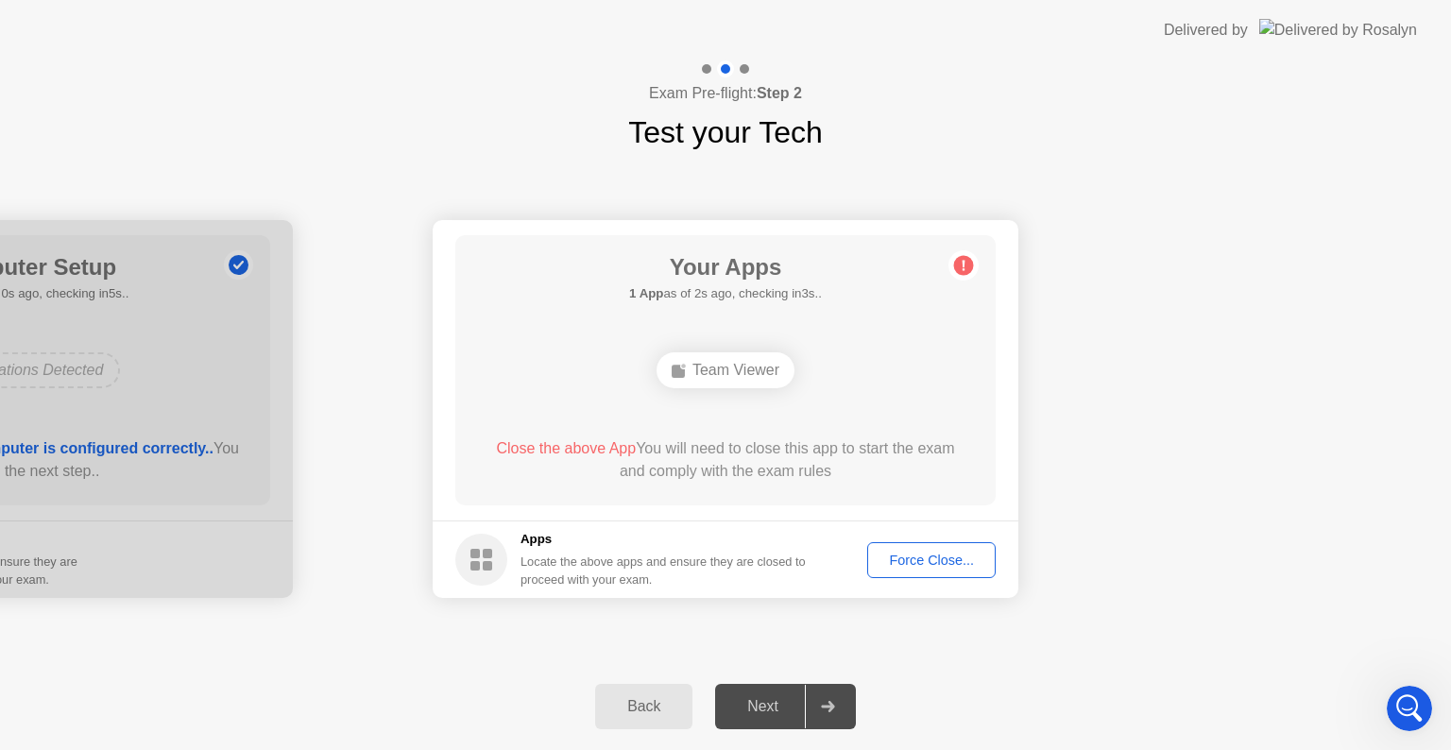
click at [919, 565] on div "Force Close..." at bounding box center [931, 560] width 115 height 15
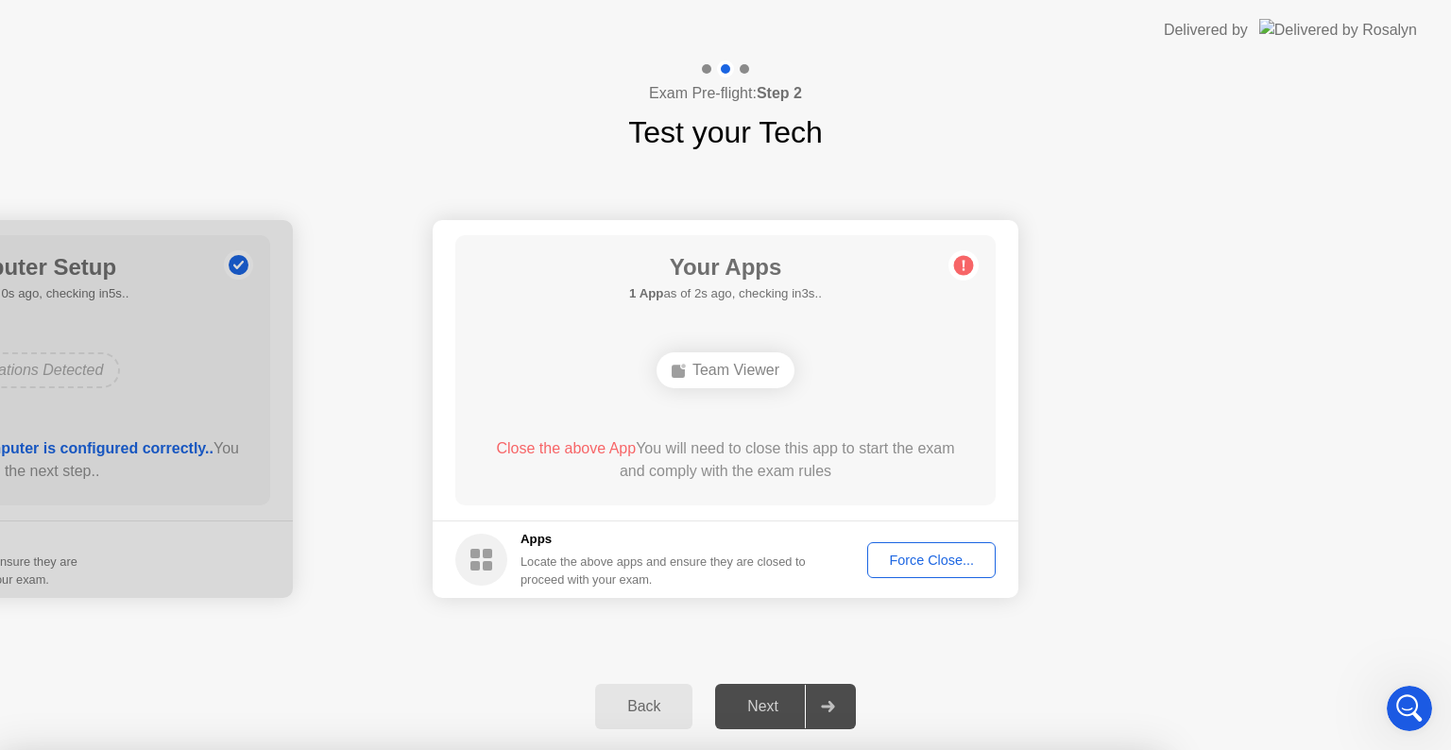
drag, startPoint x: 788, startPoint y: 491, endPoint x: 782, endPoint y: 502, distance: 11.8
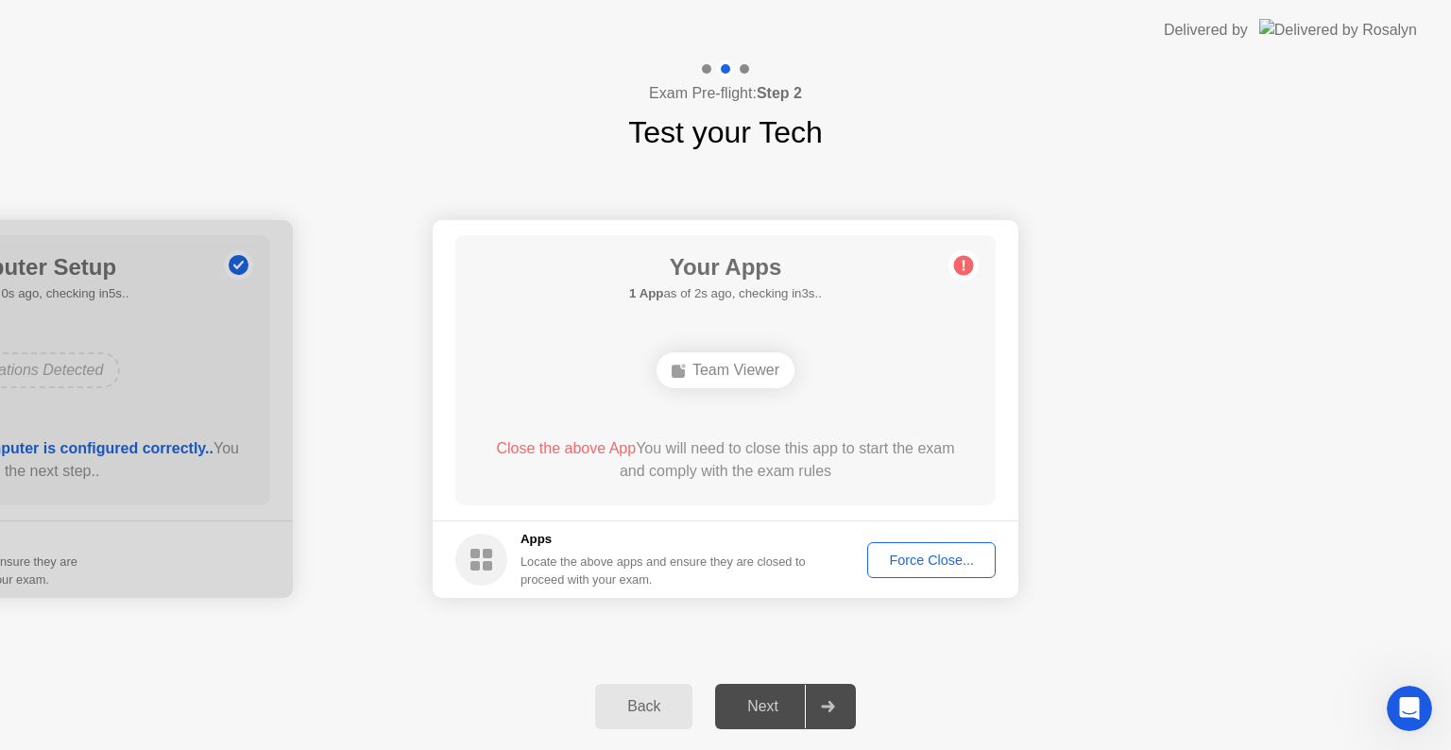
click at [922, 563] on div "Force Close..." at bounding box center [931, 560] width 115 height 15
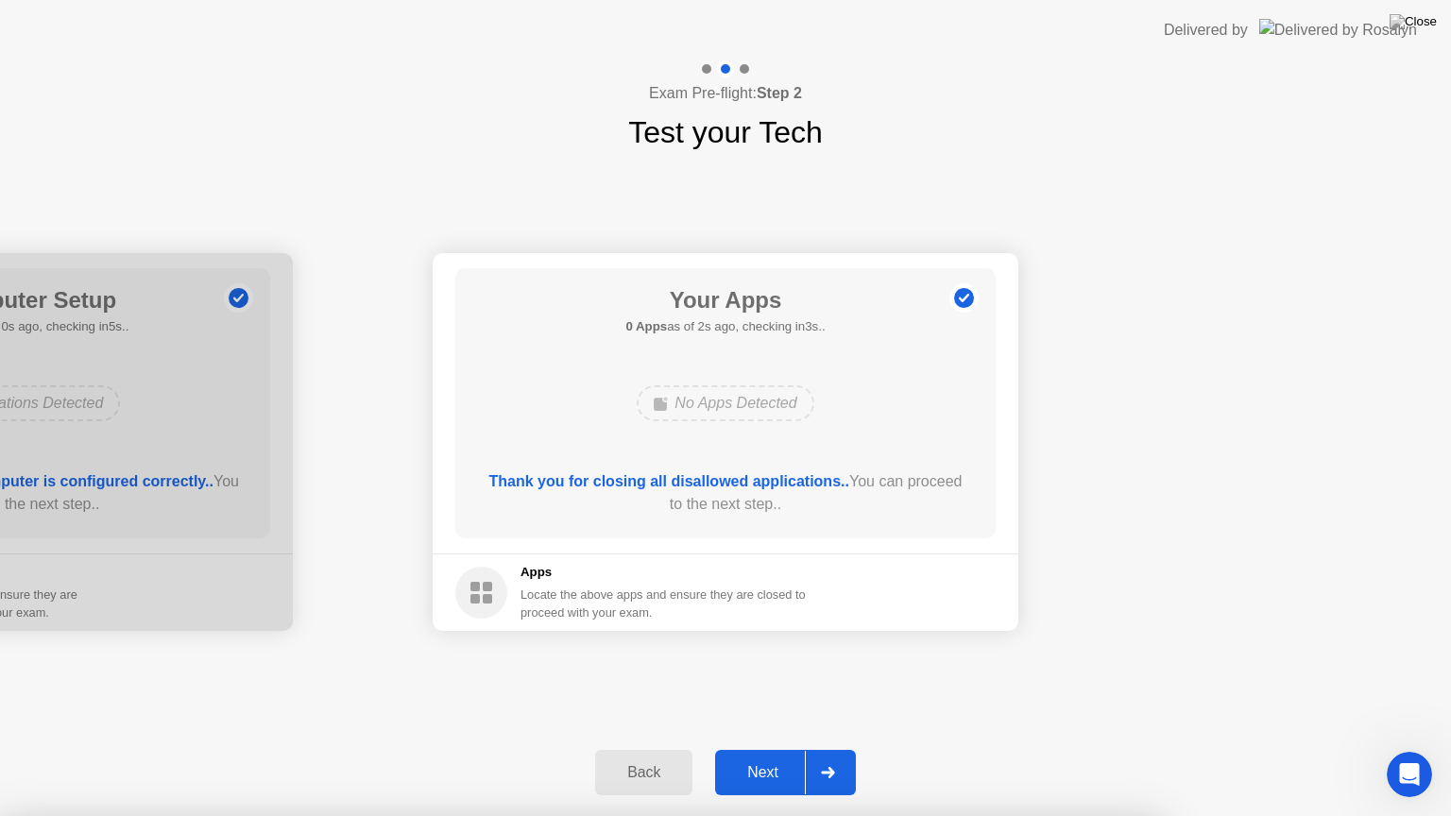
click at [775, 749] on div "Next" at bounding box center [763, 772] width 84 height 17
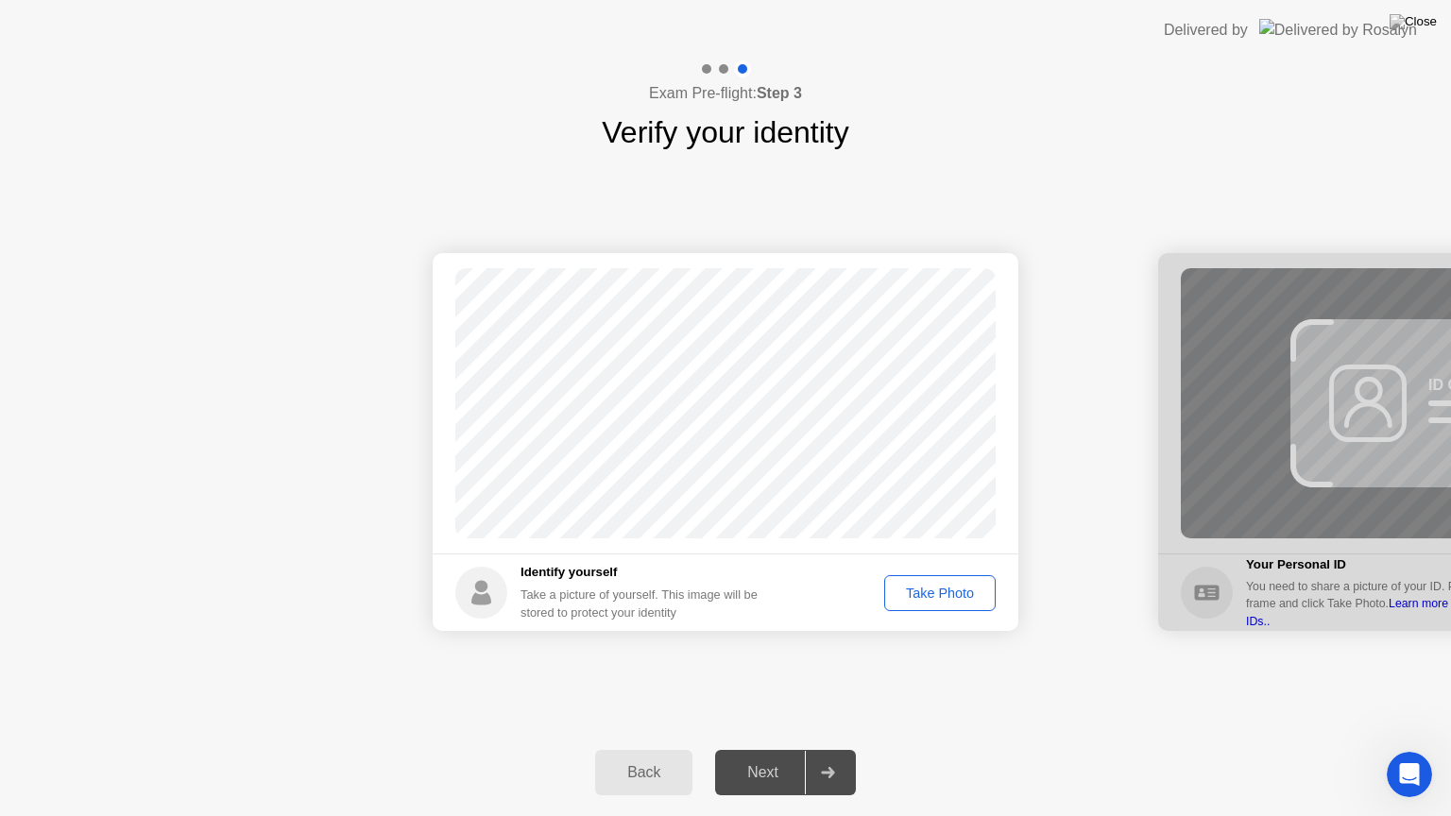
click at [964, 595] on div "Take Photo" at bounding box center [940, 593] width 98 height 15
click at [809, 749] on div at bounding box center [827, 772] width 45 height 43
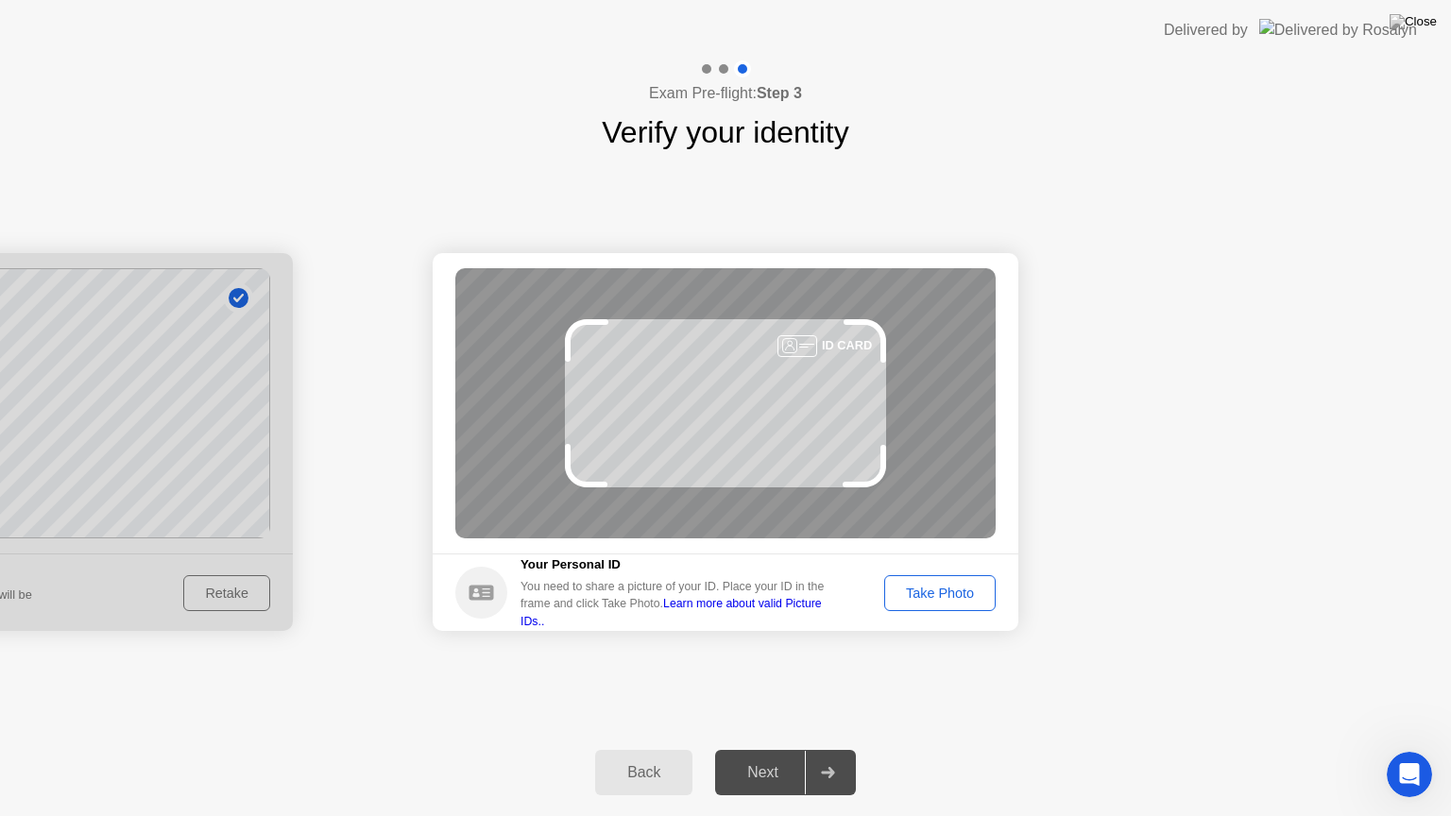
click at [935, 601] on div "Take Photo" at bounding box center [940, 593] width 98 height 15
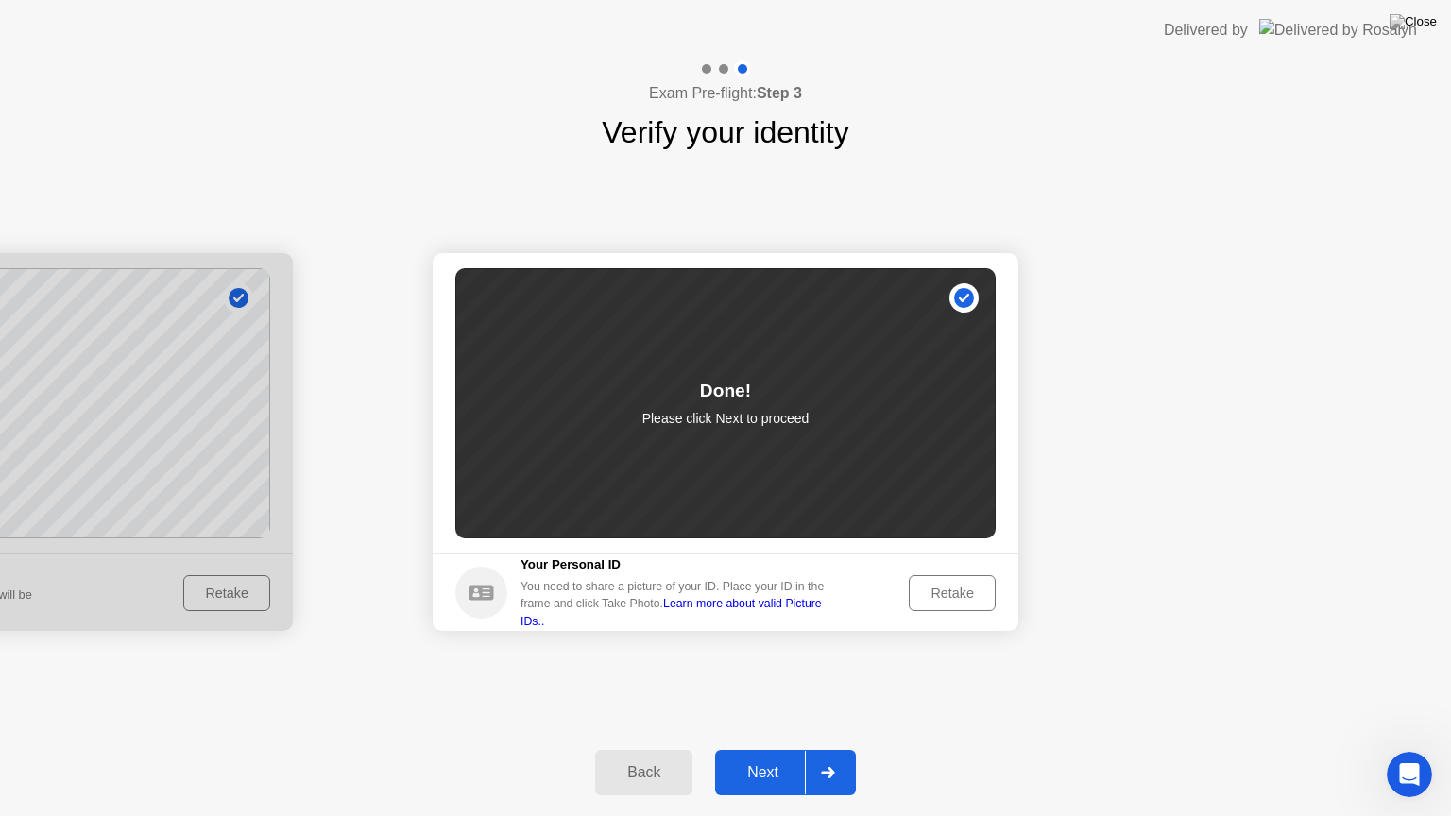
click at [789, 749] on div "Next" at bounding box center [763, 772] width 84 height 17
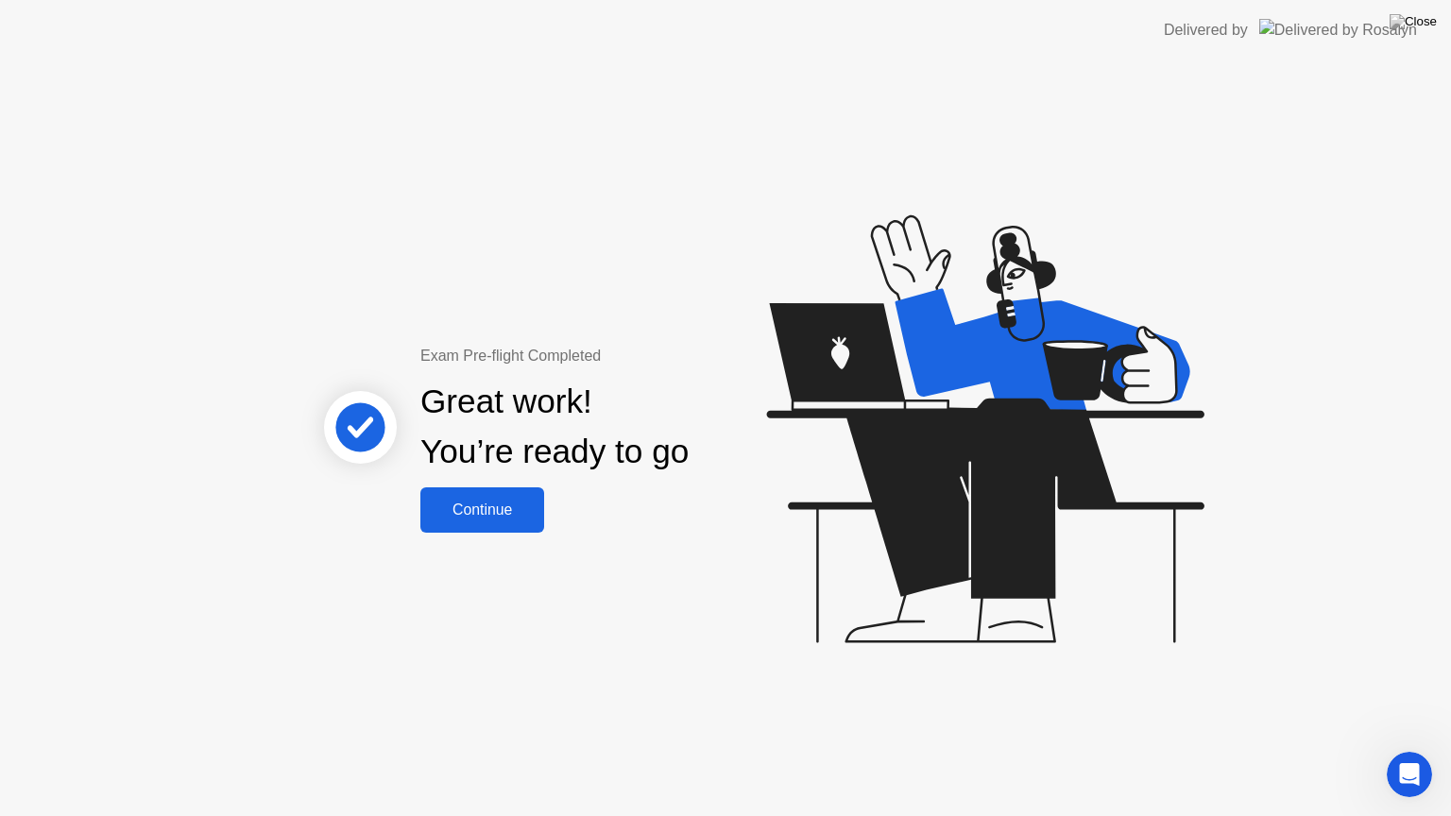
click at [495, 505] on div "Continue" at bounding box center [482, 510] width 112 height 17
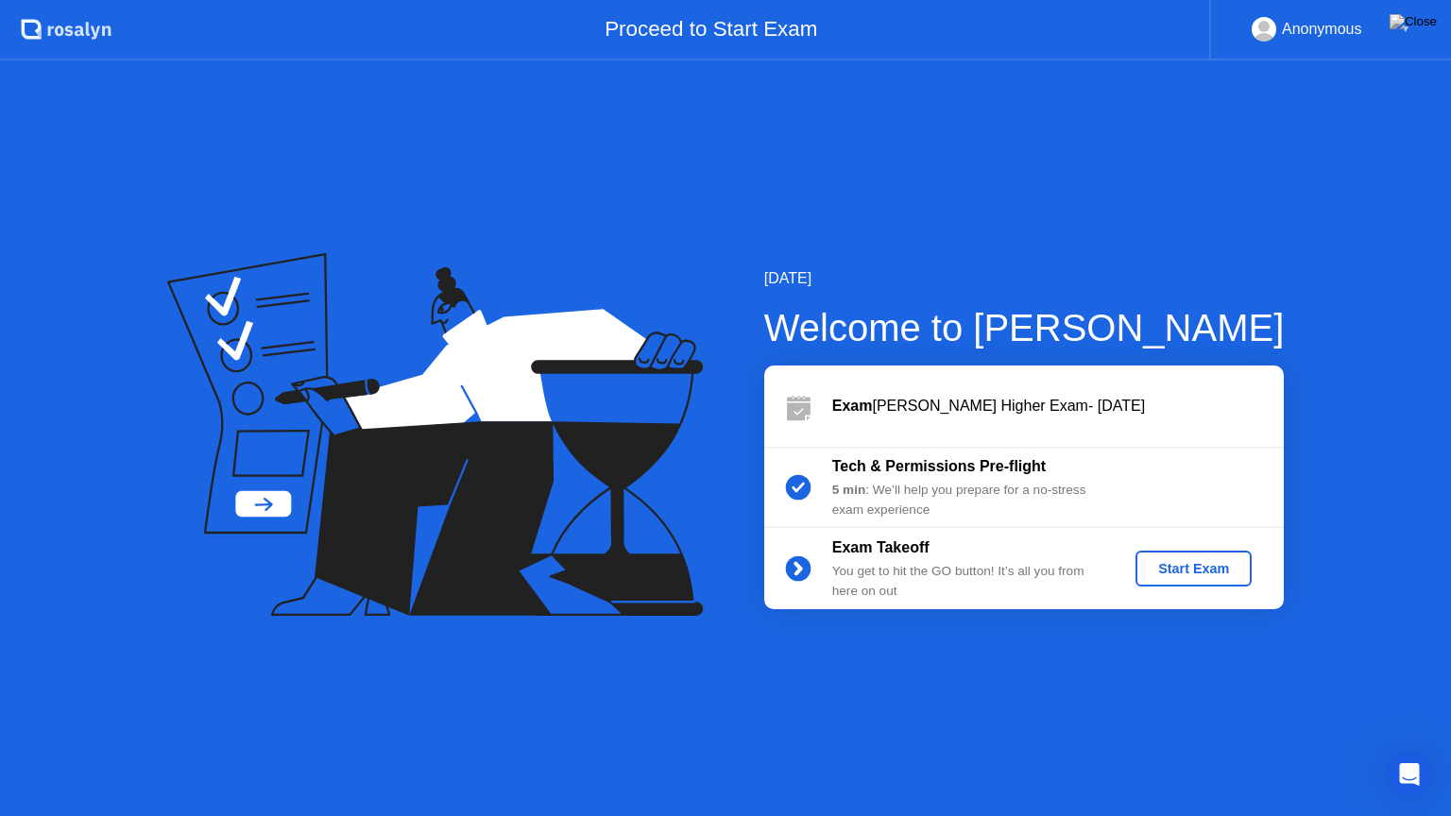
click at [1160, 567] on div "Start Exam" at bounding box center [1193, 568] width 101 height 15
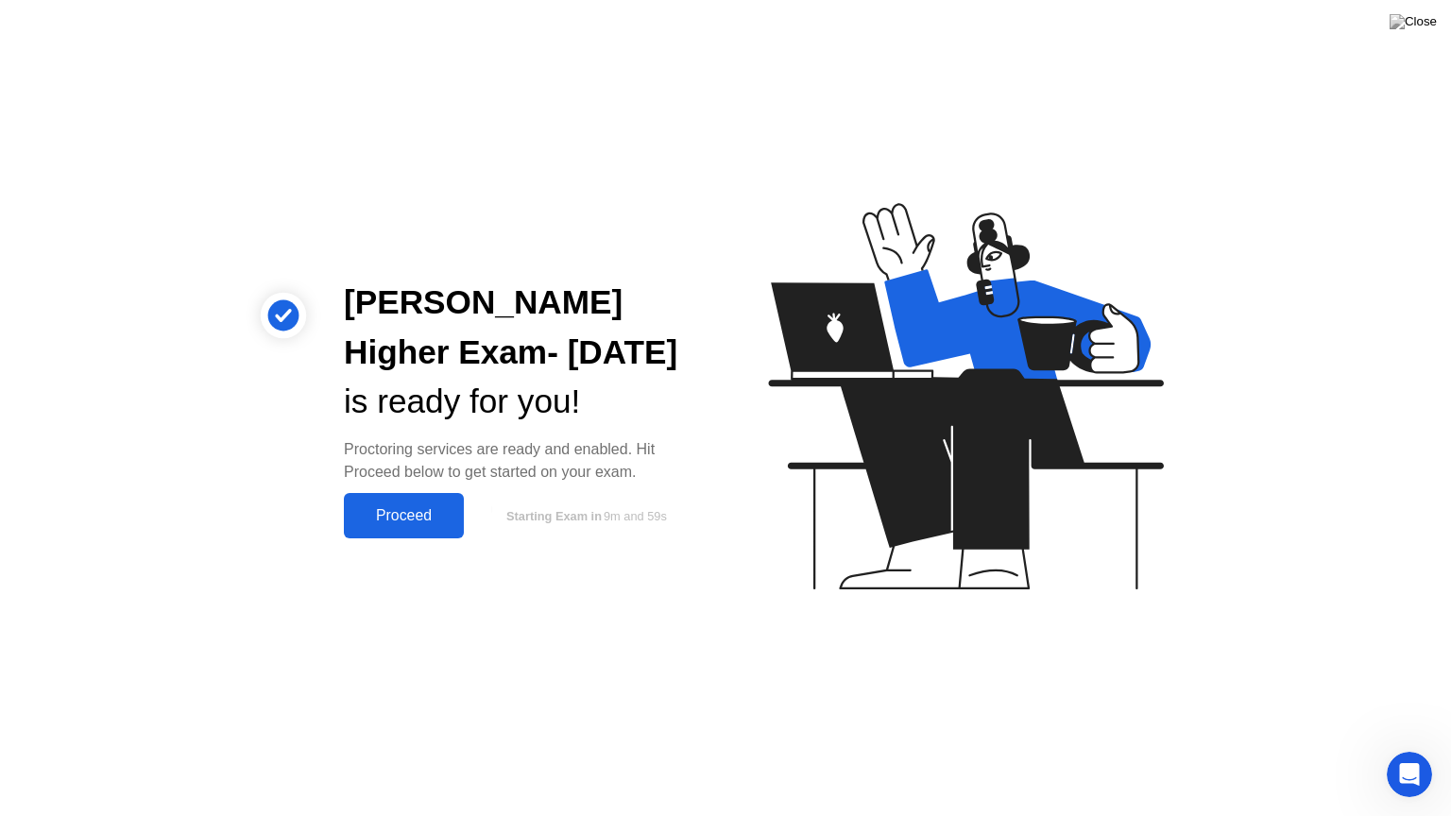
click at [390, 519] on div "Proceed" at bounding box center [404, 515] width 109 height 17
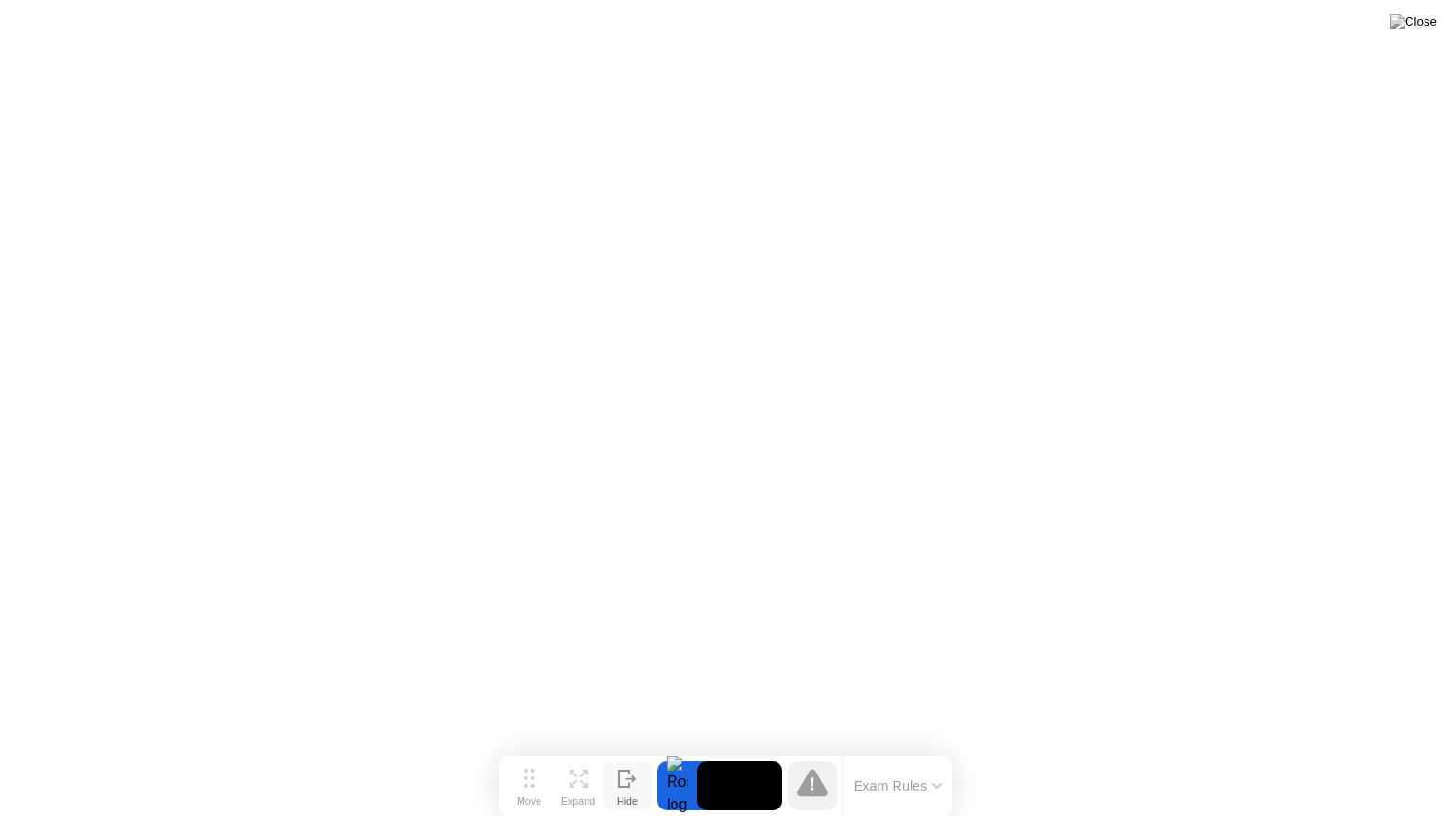
click at [624, 749] on icon at bounding box center [624, 779] width 10 height 16
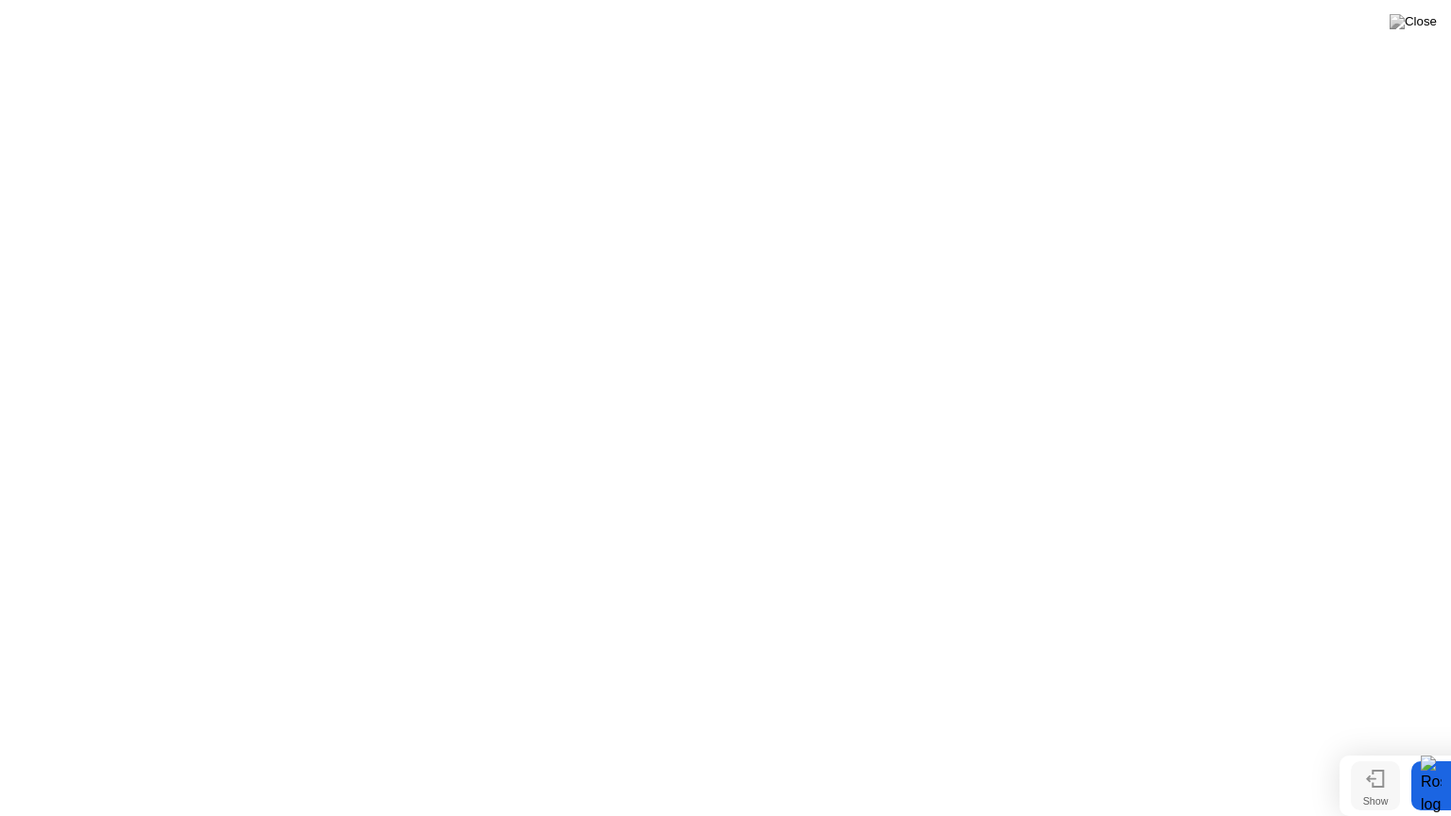
click at [1382, 749] on div "Show" at bounding box center [1376, 800] width 26 height 11
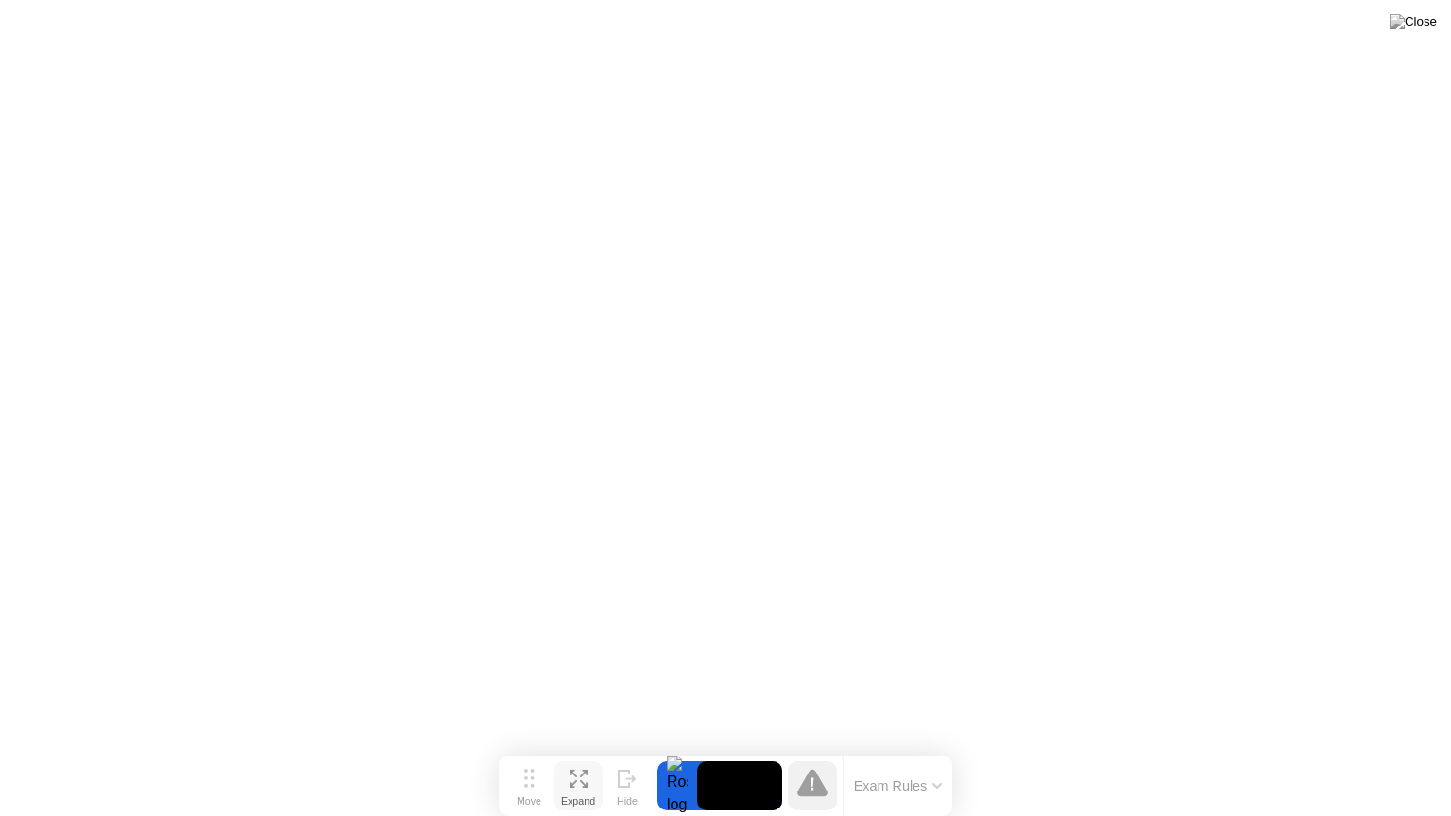
click at [579, 749] on icon at bounding box center [579, 779] width 18 height 18
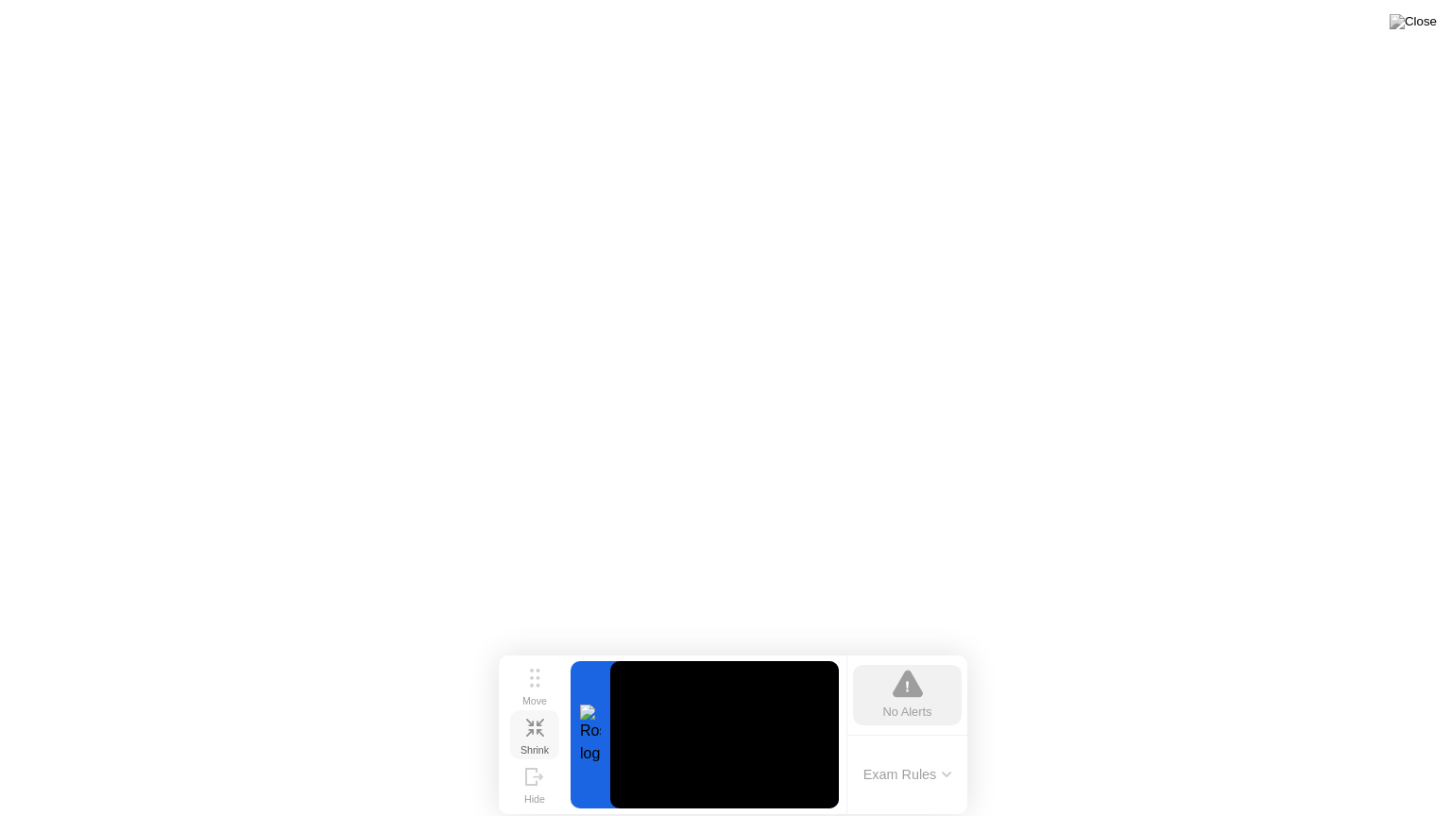
click at [535, 728] on icon at bounding box center [535, 728] width 18 height 18
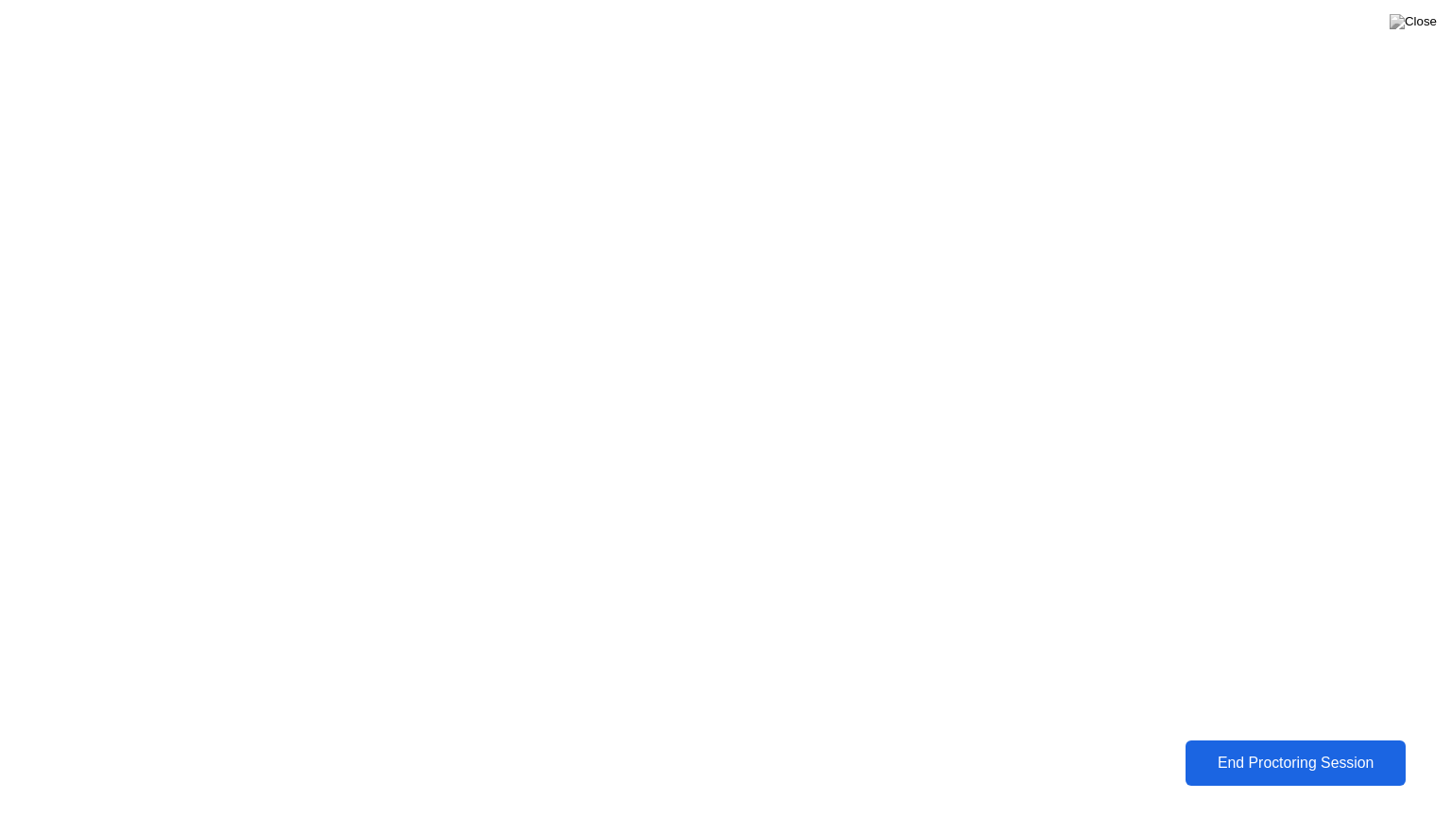
click at [1252, 749] on button "End Proctoring Session" at bounding box center [1296, 763] width 221 height 45
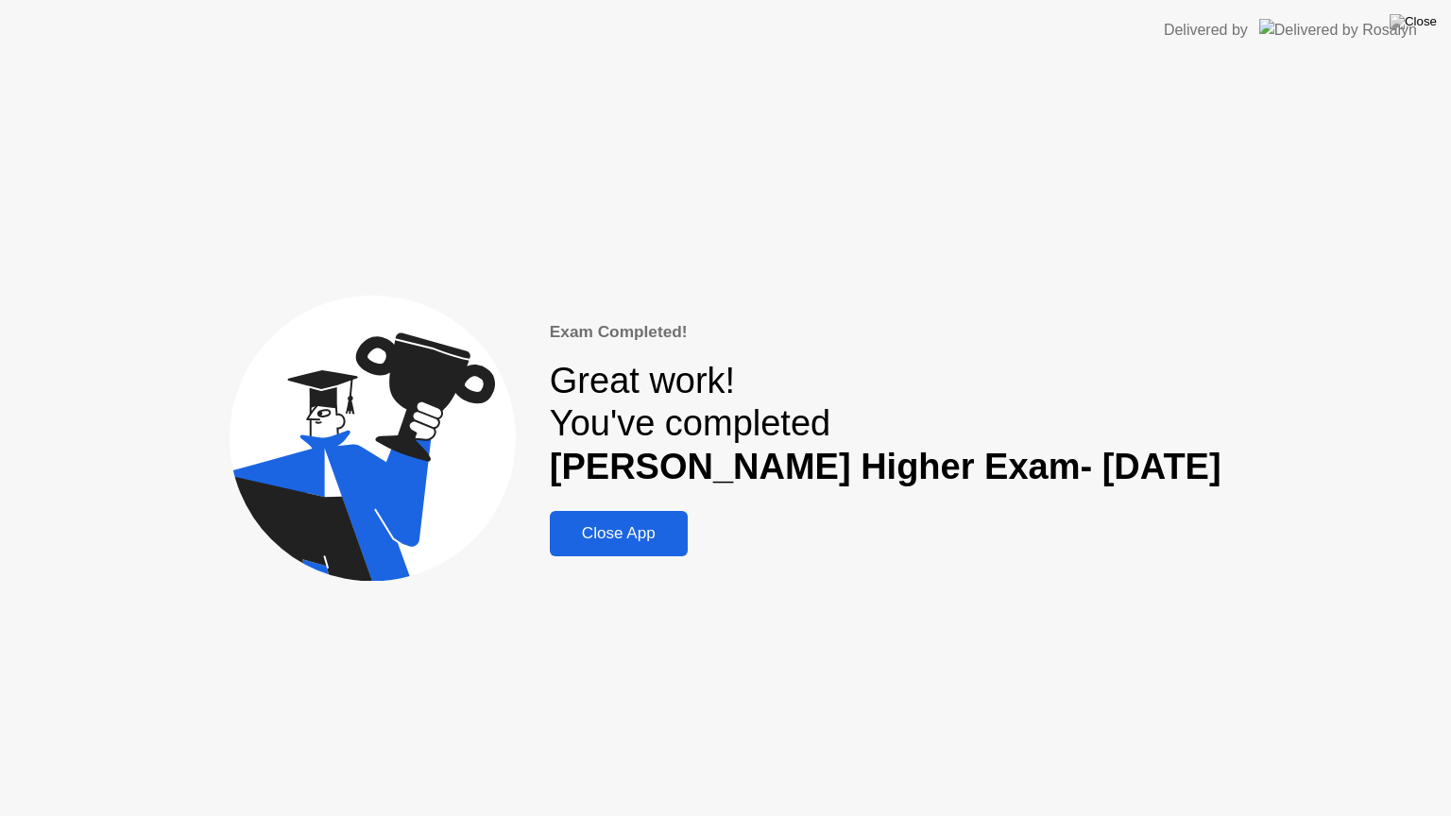
click at [605, 529] on div "Close App" at bounding box center [619, 533] width 127 height 19
